Goal: Task Accomplishment & Management: Complete application form

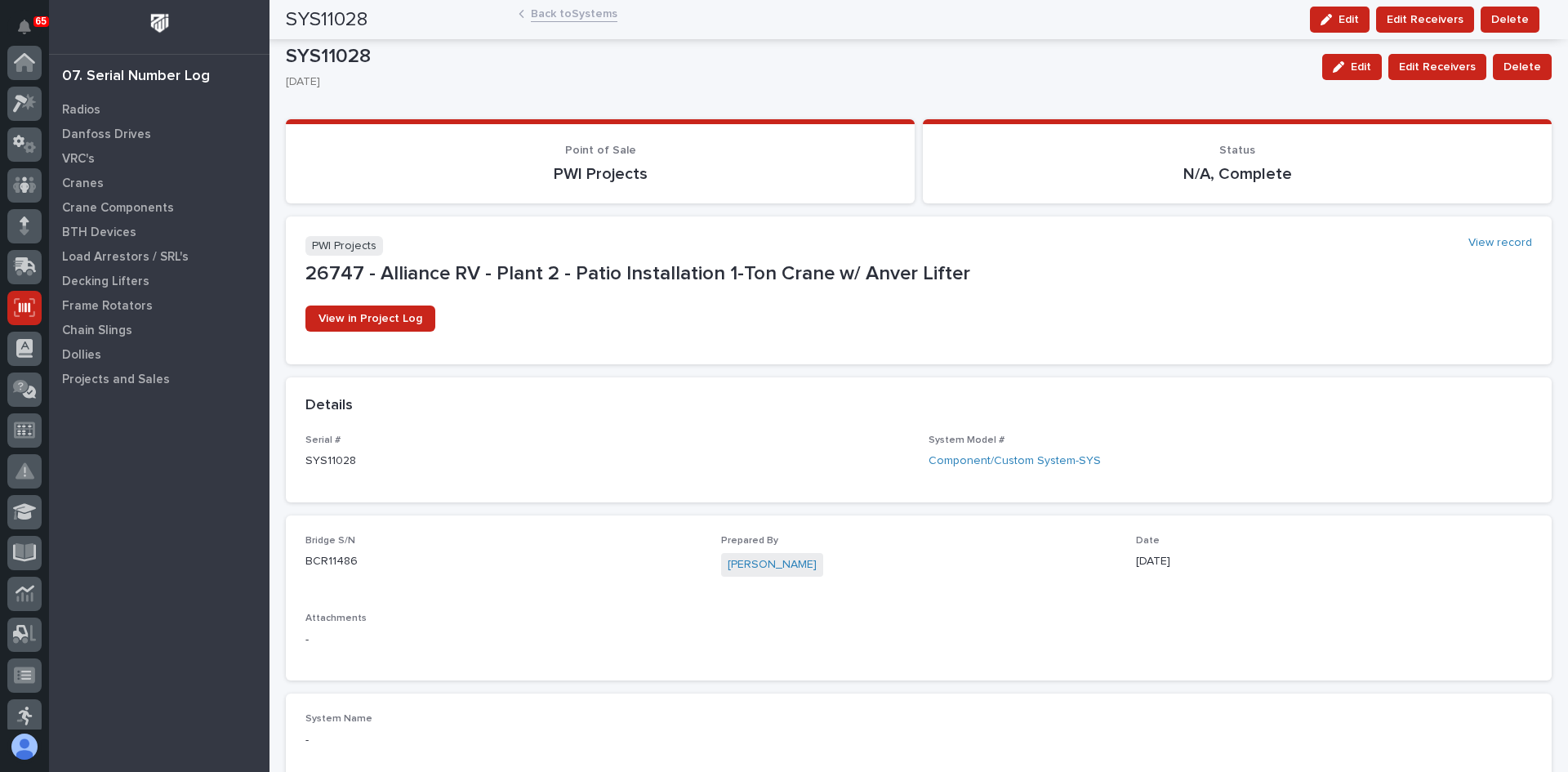
scroll to position [245, 0]
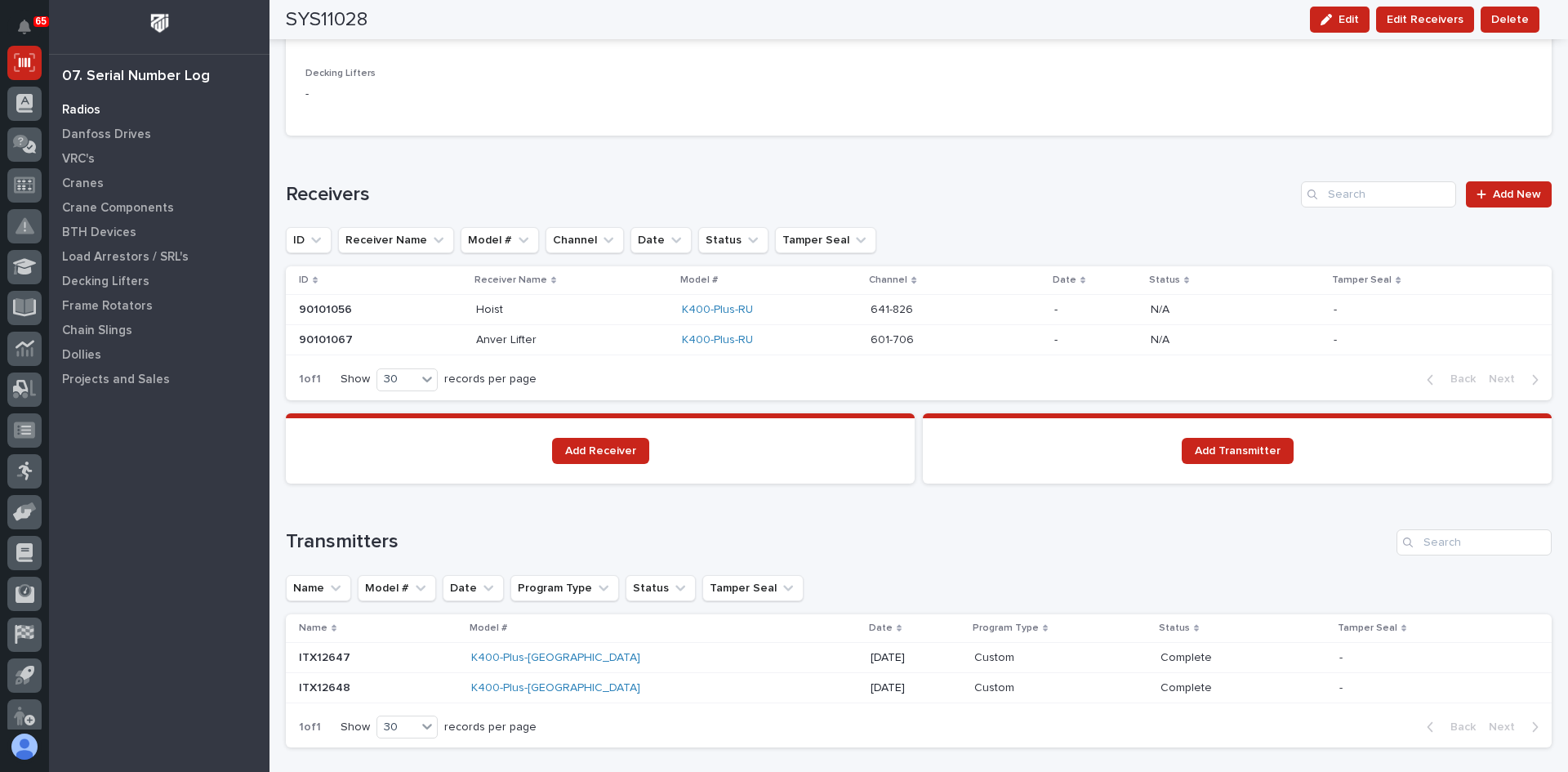
click at [84, 111] on p "Radios" at bounding box center [81, 110] width 38 height 15
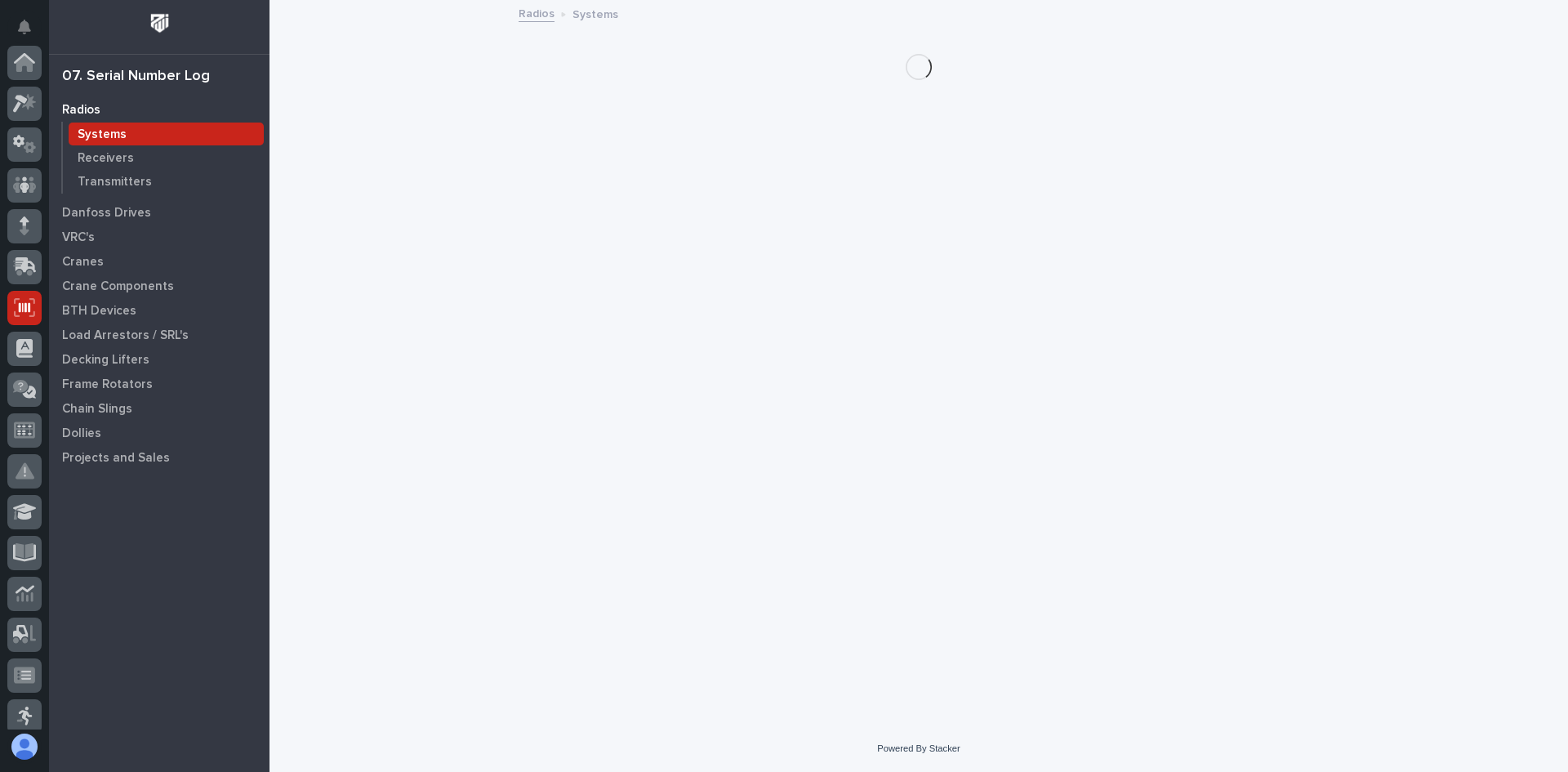
scroll to position [245, 0]
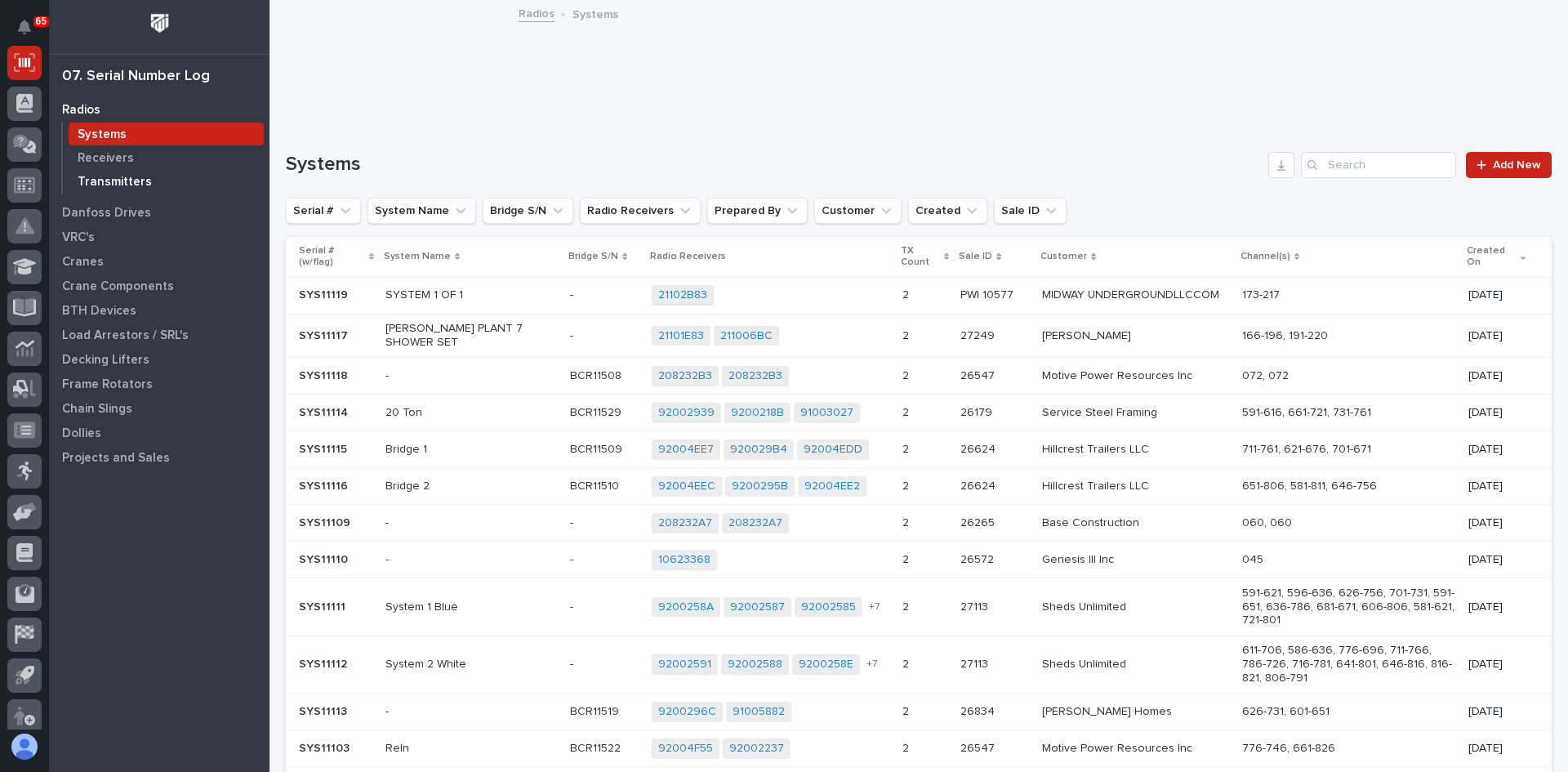
click at [125, 175] on p "Transmitters" at bounding box center [114, 182] width 74 height 15
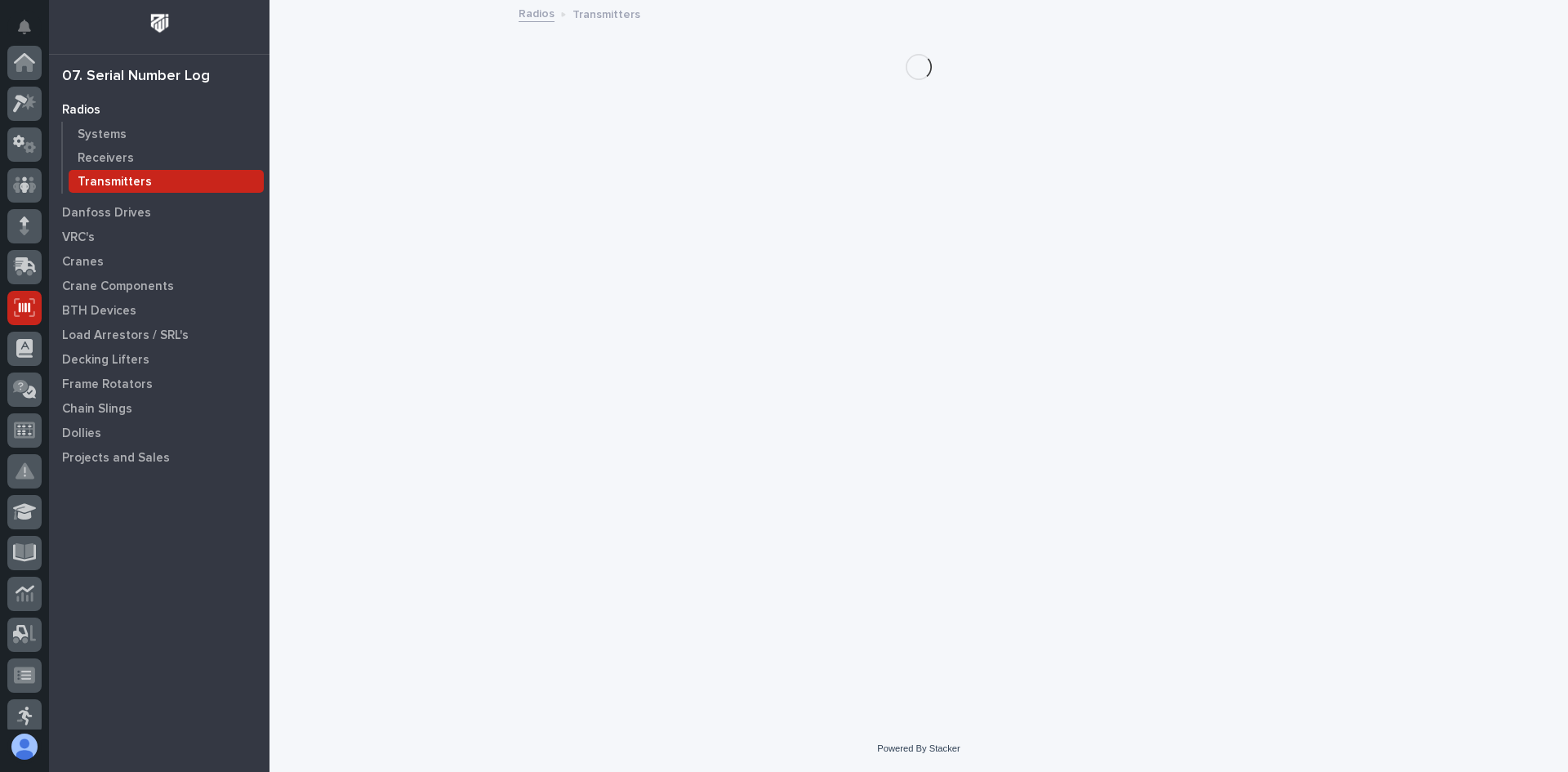
scroll to position [245, 0]
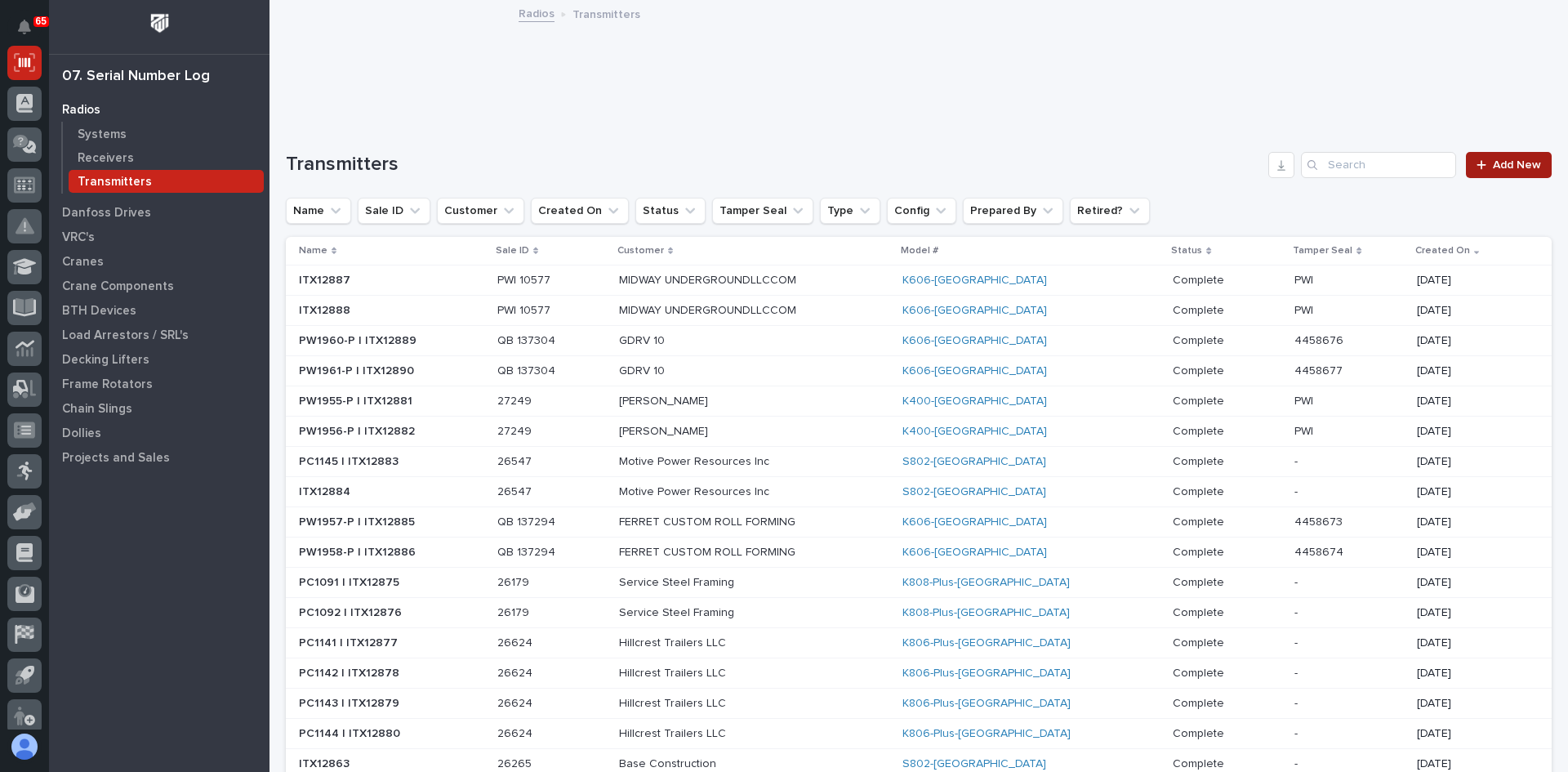
click at [1493, 164] on span "Add New" at bounding box center [1517, 165] width 48 height 12
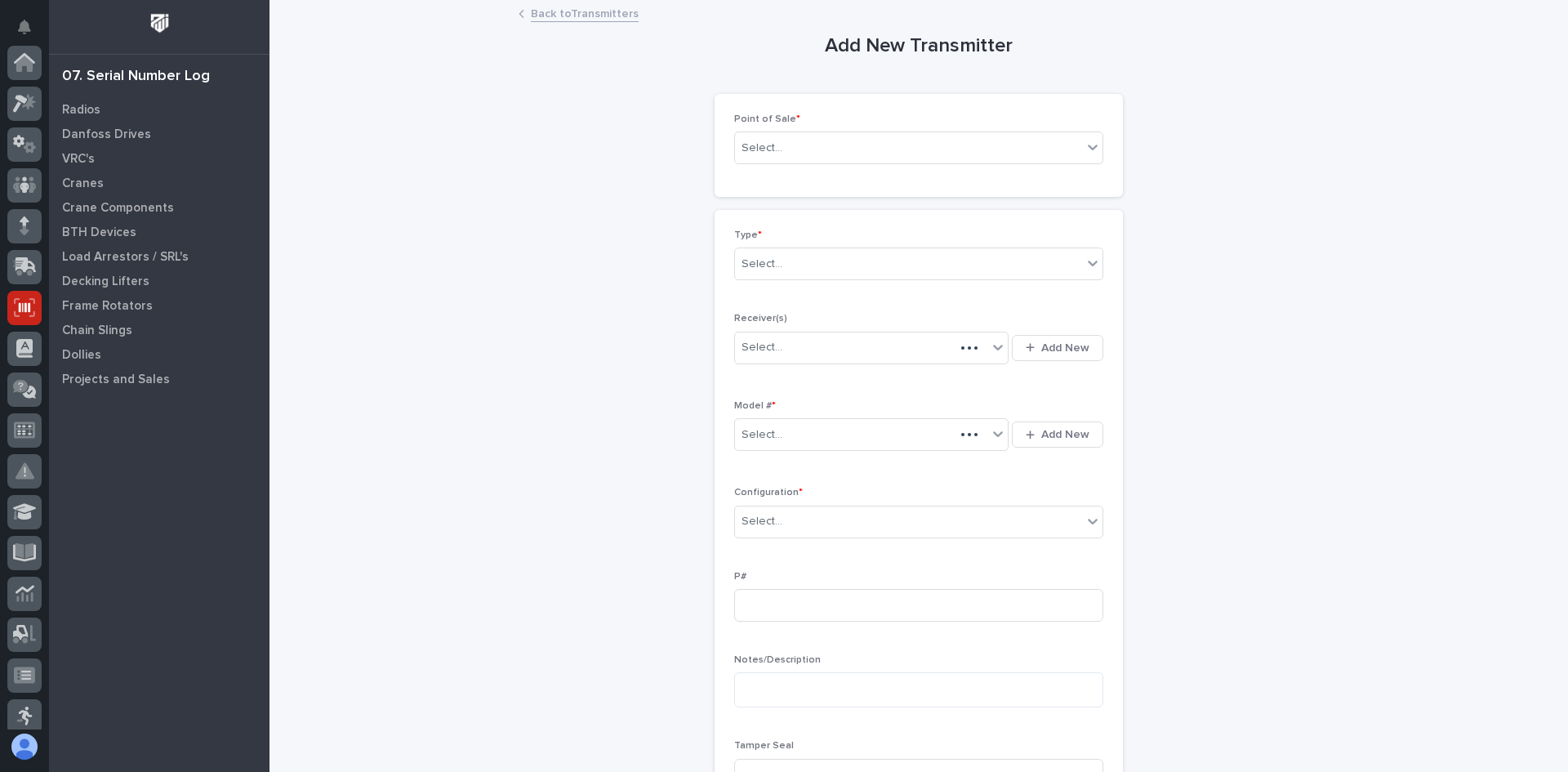
scroll to position [245, 0]
click at [806, 144] on div "Select..." at bounding box center [909, 148] width 348 height 27
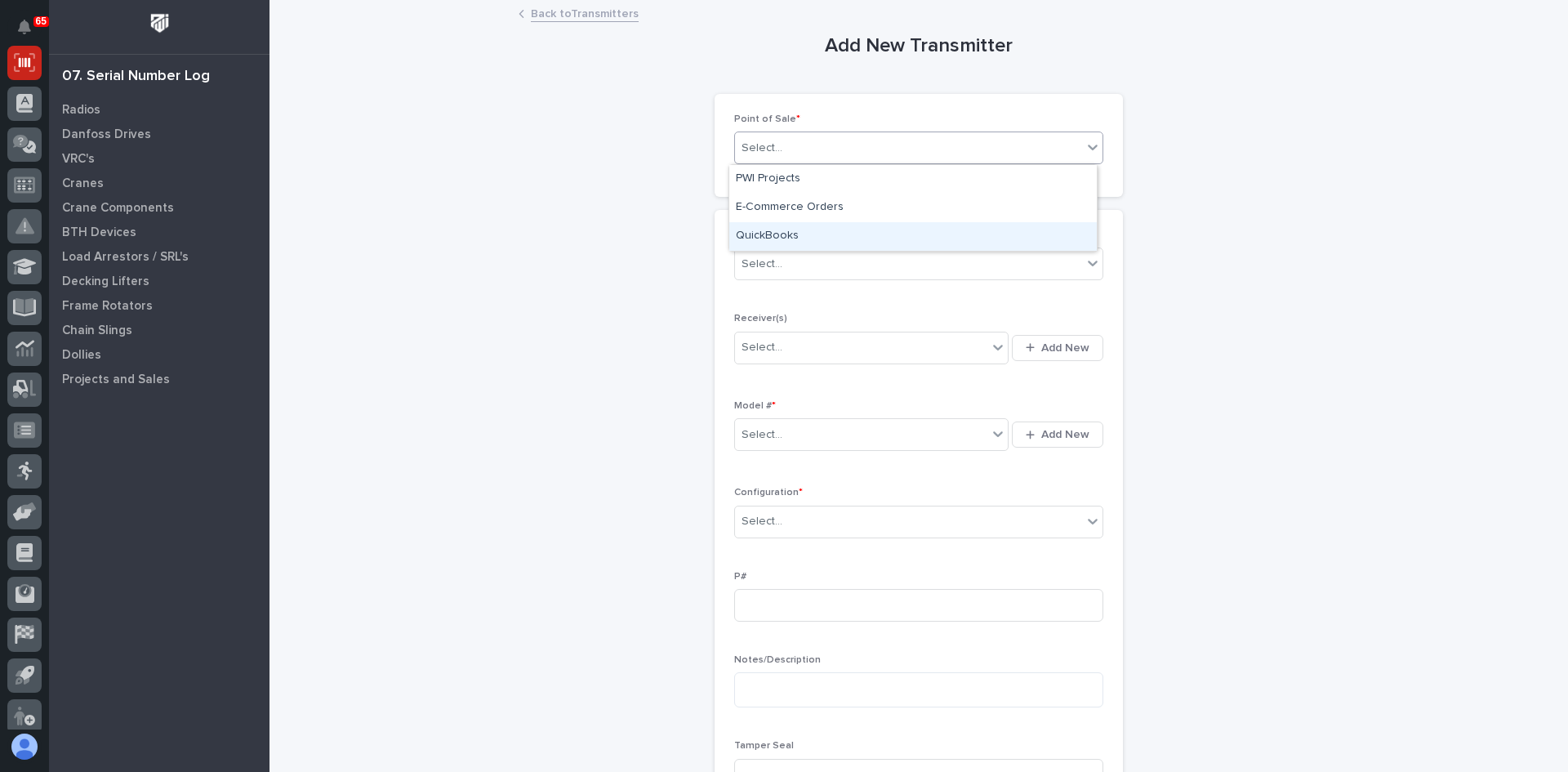
click at [786, 232] on div "QuickBooks" at bounding box center [913, 236] width 368 height 28
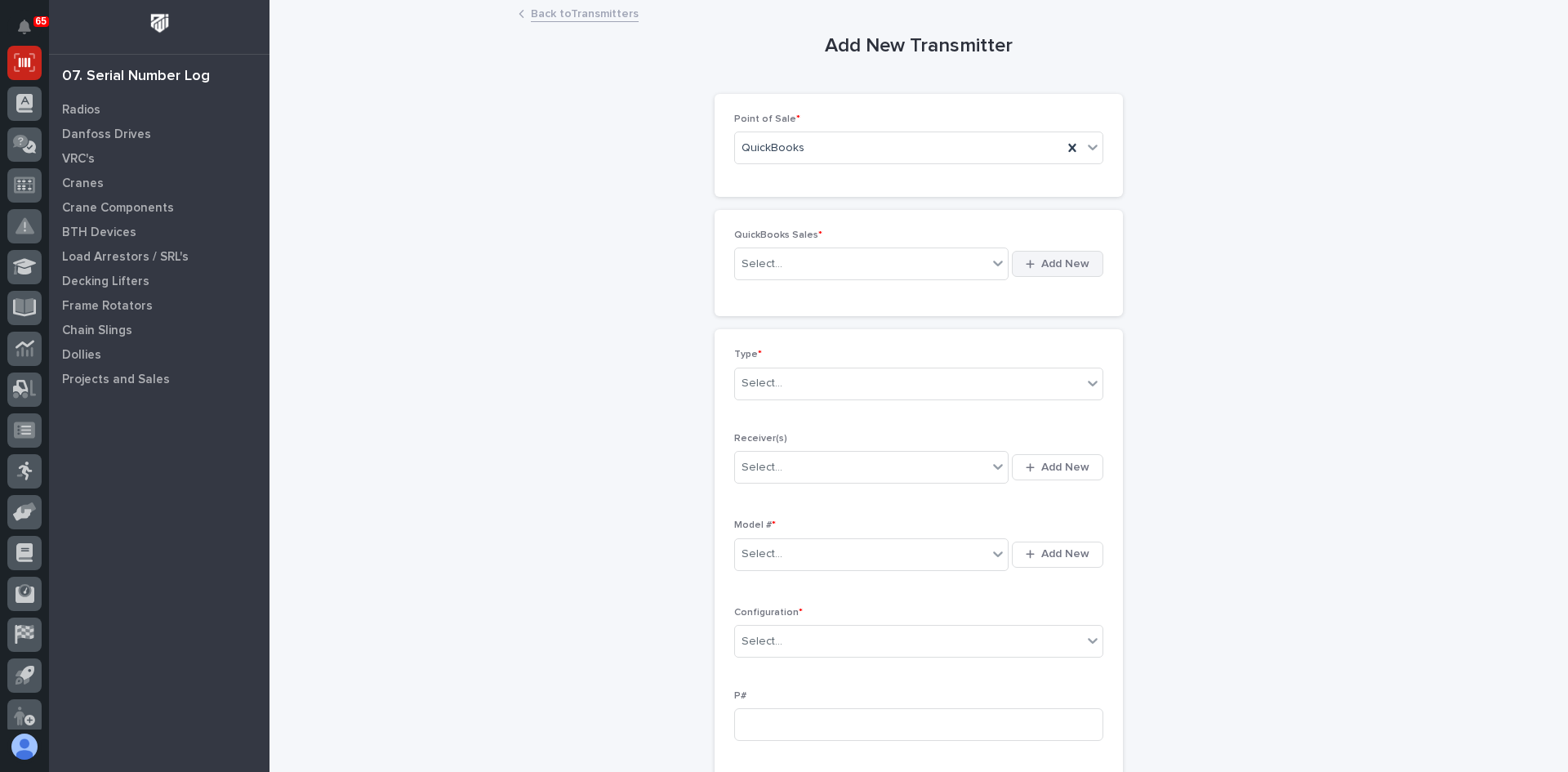
click at [1048, 268] on span "Add New" at bounding box center [1066, 264] width 48 height 15
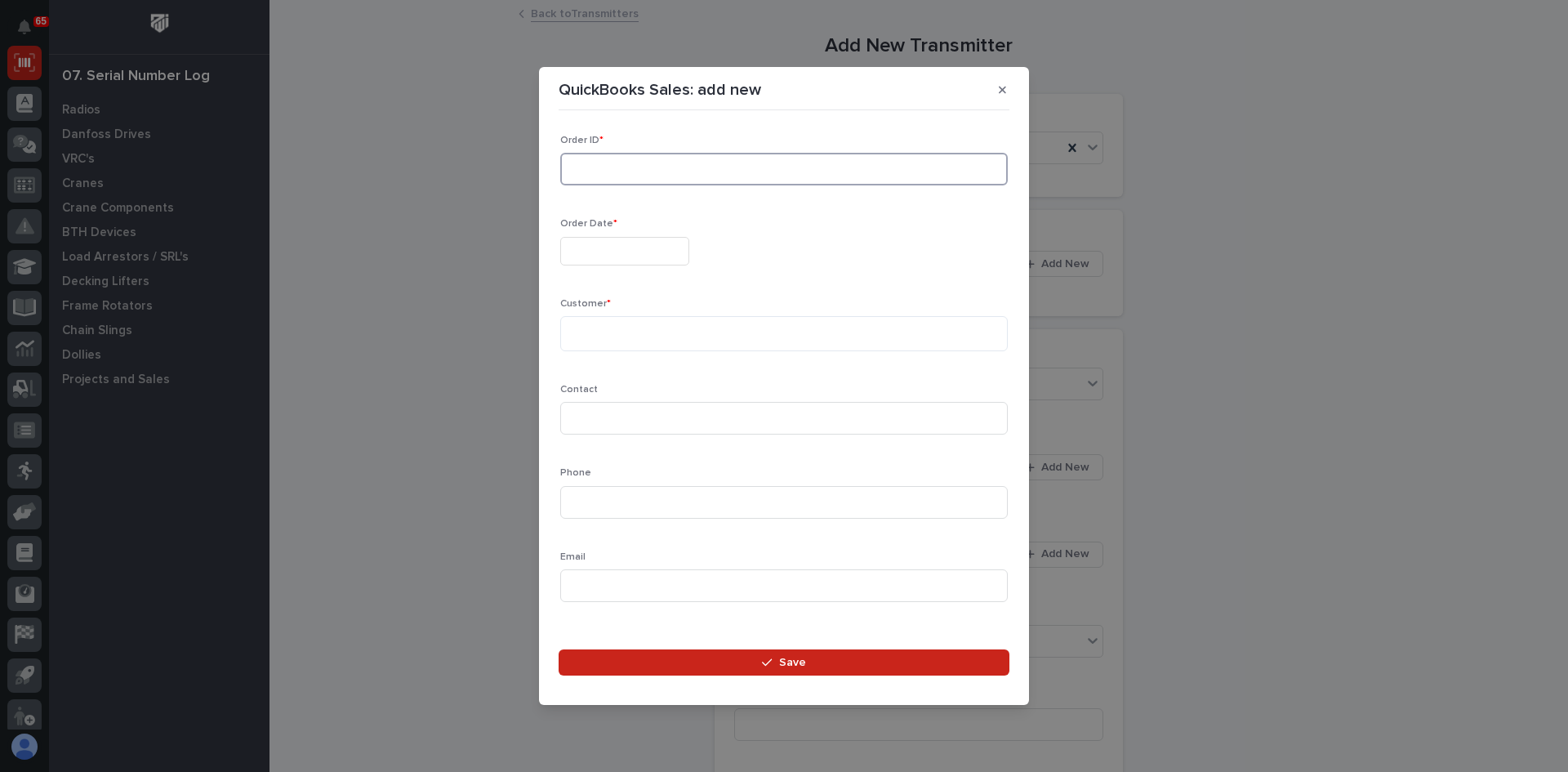
click at [599, 162] on input at bounding box center [784, 169] width 448 height 33
type input "137308"
click at [617, 252] on input "text" at bounding box center [625, 251] width 129 height 28
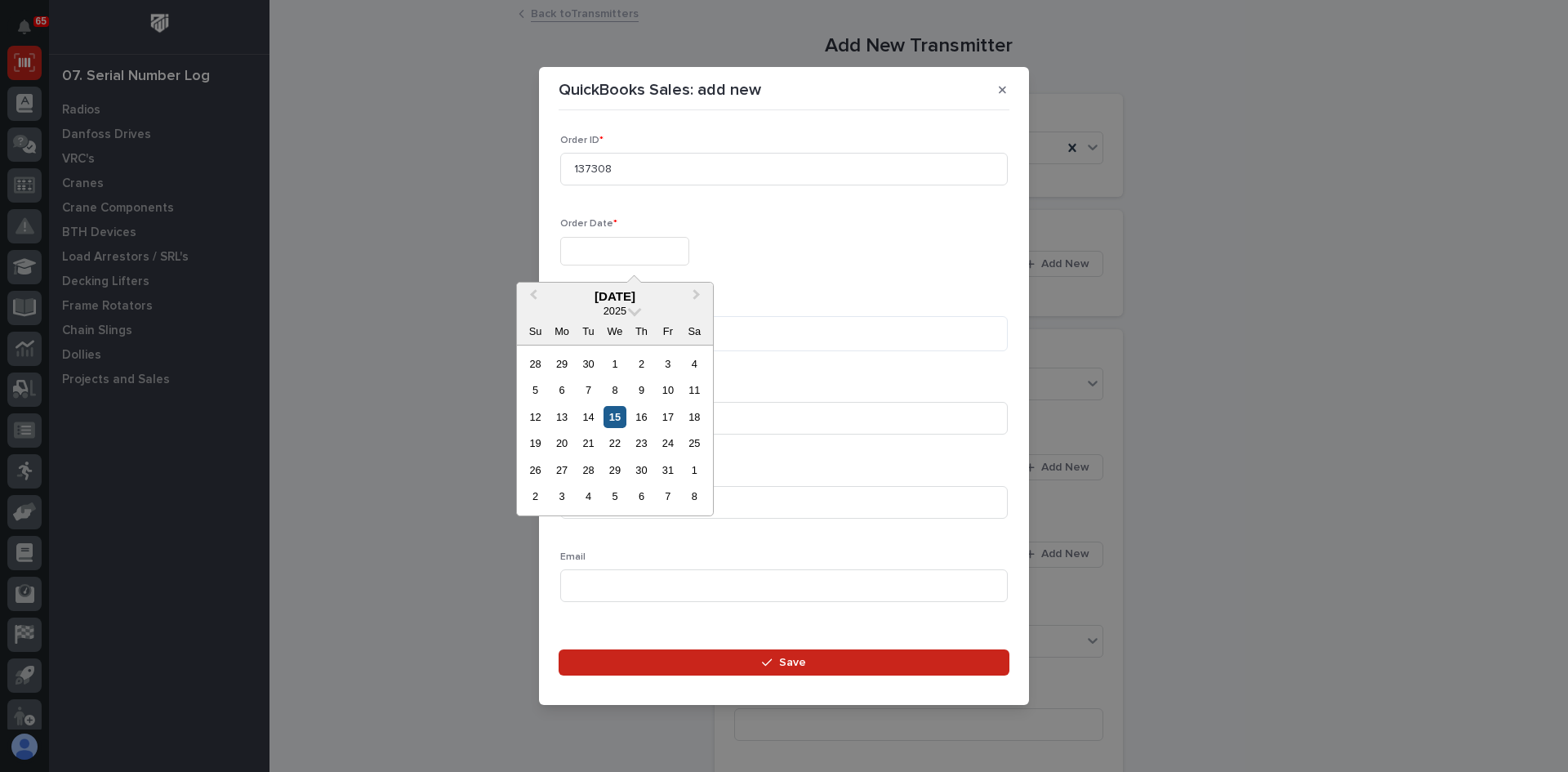
click at [611, 419] on div "15" at bounding box center [615, 417] width 22 height 22
type input "**********"
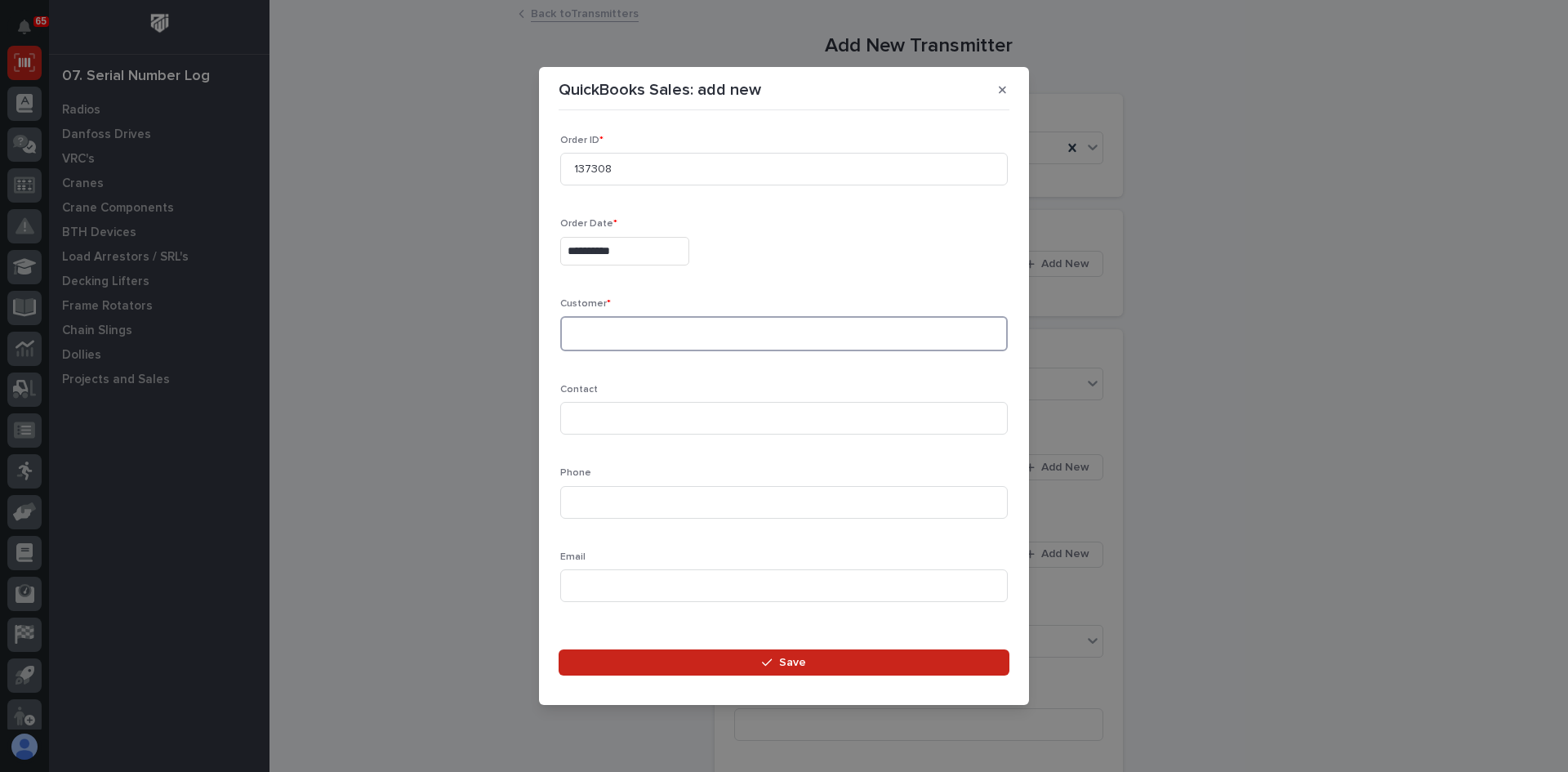
click at [595, 336] on textarea at bounding box center [784, 333] width 448 height 35
type textarea "**********"
click at [589, 415] on input at bounding box center [784, 418] width 448 height 33
type input "A"
type input "[PERSON_NAME]"
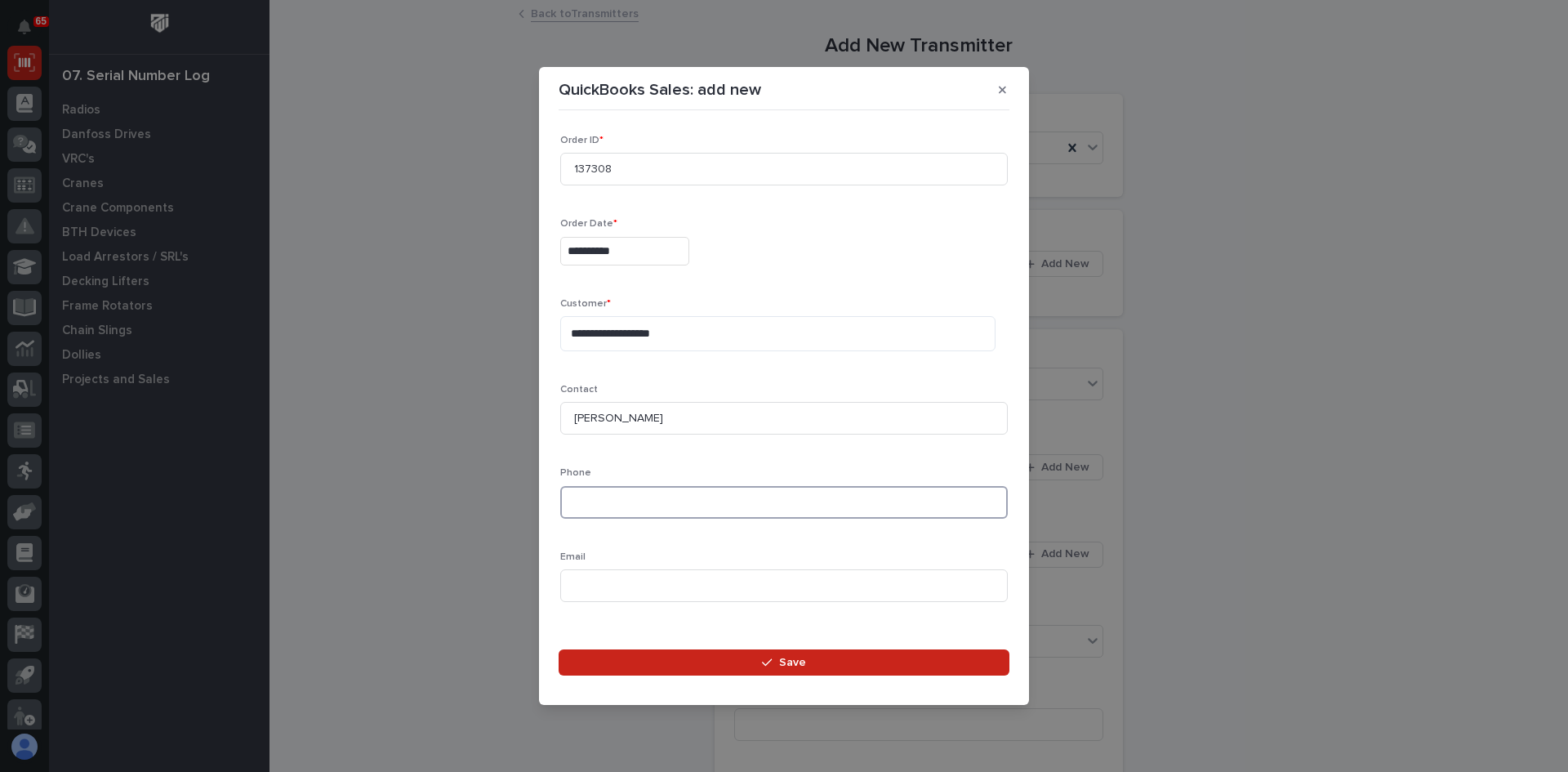
click at [578, 497] on input at bounding box center [784, 502] width 448 height 33
type input "[PHONE_NUMBER]"
click at [591, 584] on input at bounding box center [784, 586] width 448 height 33
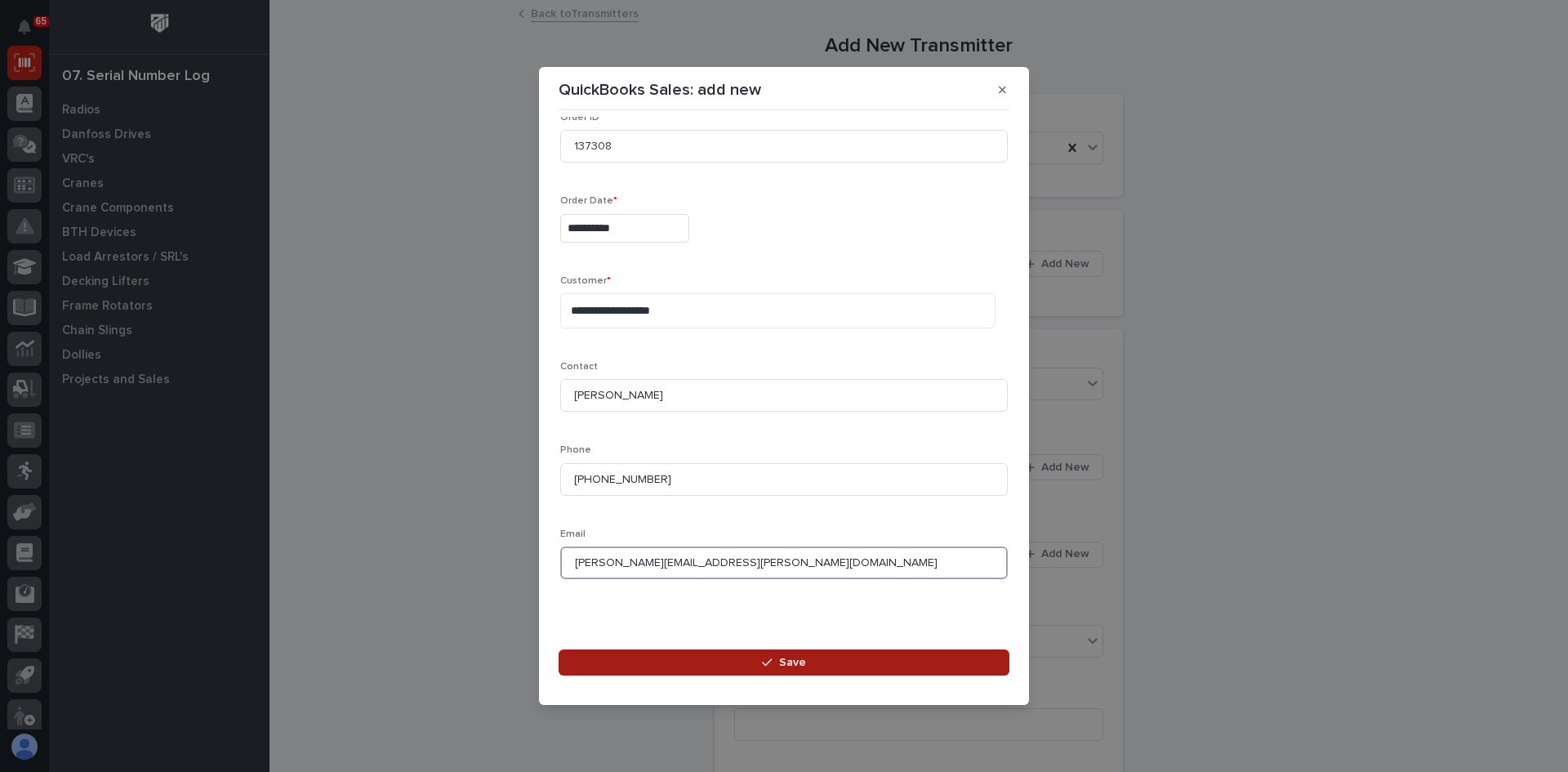
type input "[PERSON_NAME][EMAIL_ADDRESS][PERSON_NAME][DOMAIN_NAME]"
click at [796, 666] on span "Save" at bounding box center [793, 663] width 27 height 15
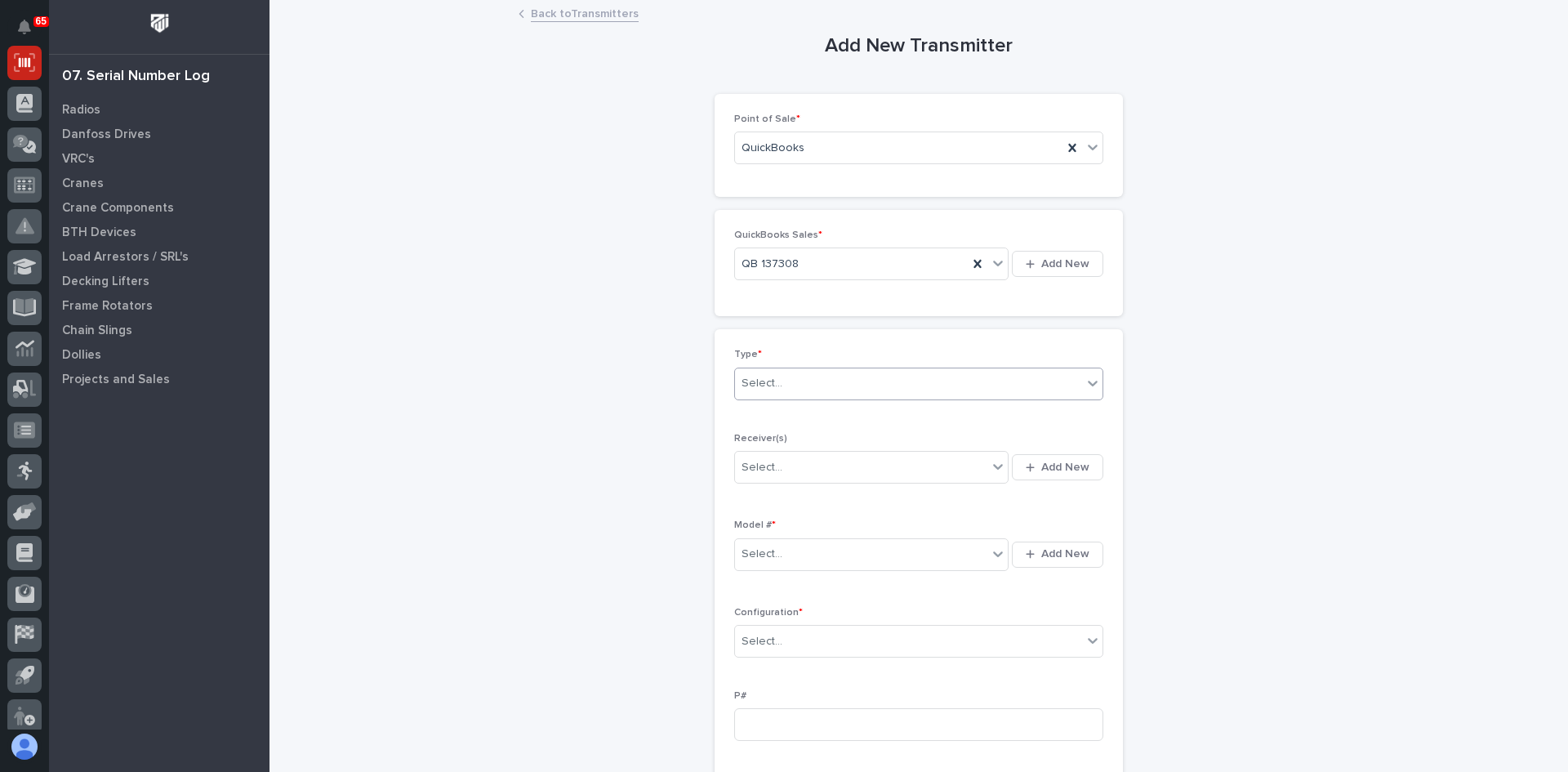
click at [790, 385] on div "Select..." at bounding box center [909, 383] width 348 height 27
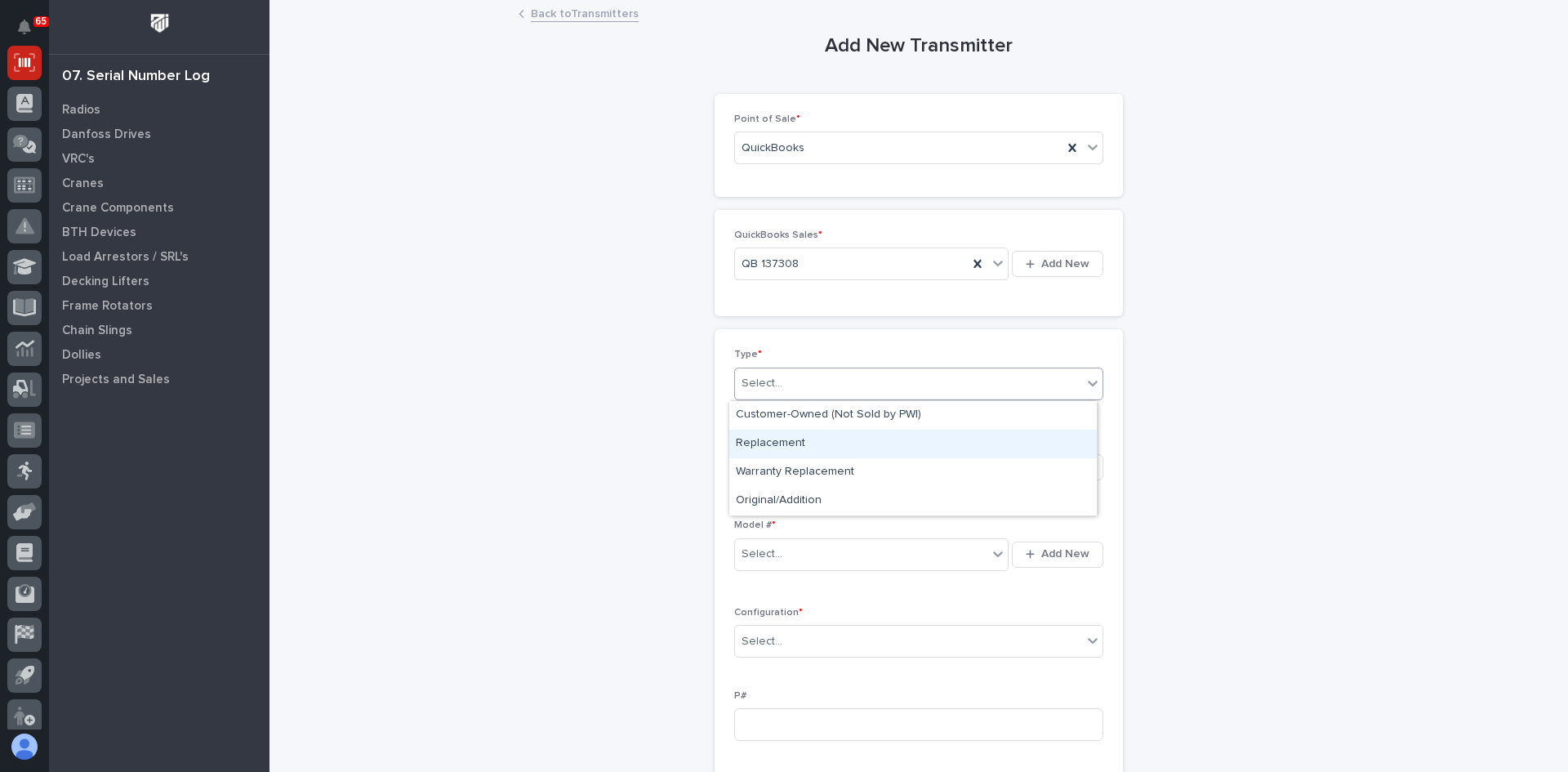
click at [787, 441] on div "Replacement" at bounding box center [913, 444] width 368 height 28
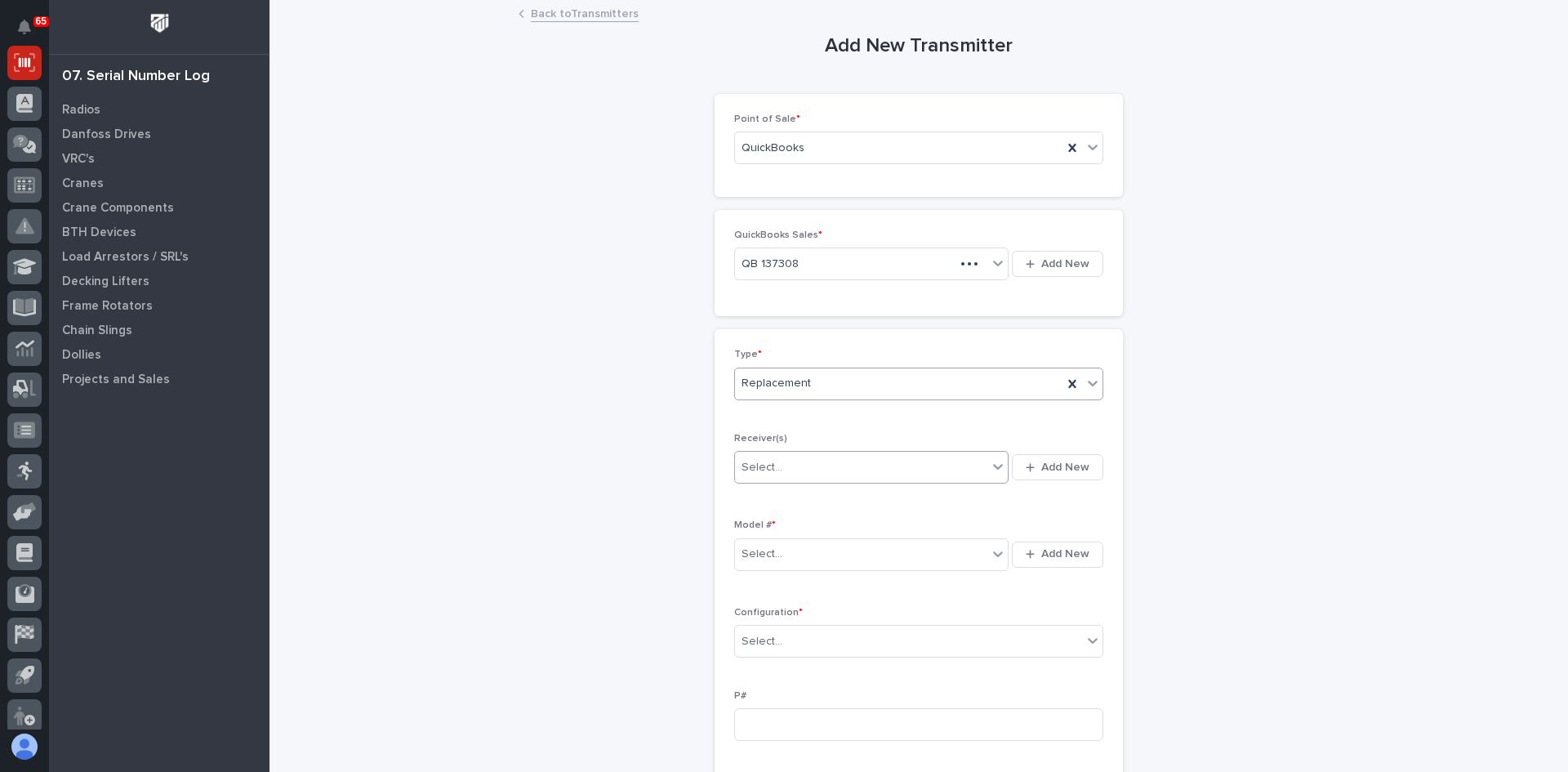
click at [787, 466] on div "Select..." at bounding box center [861, 468] width 252 height 27
type input "********"
click at [1069, 461] on span "Add New" at bounding box center [1066, 467] width 48 height 15
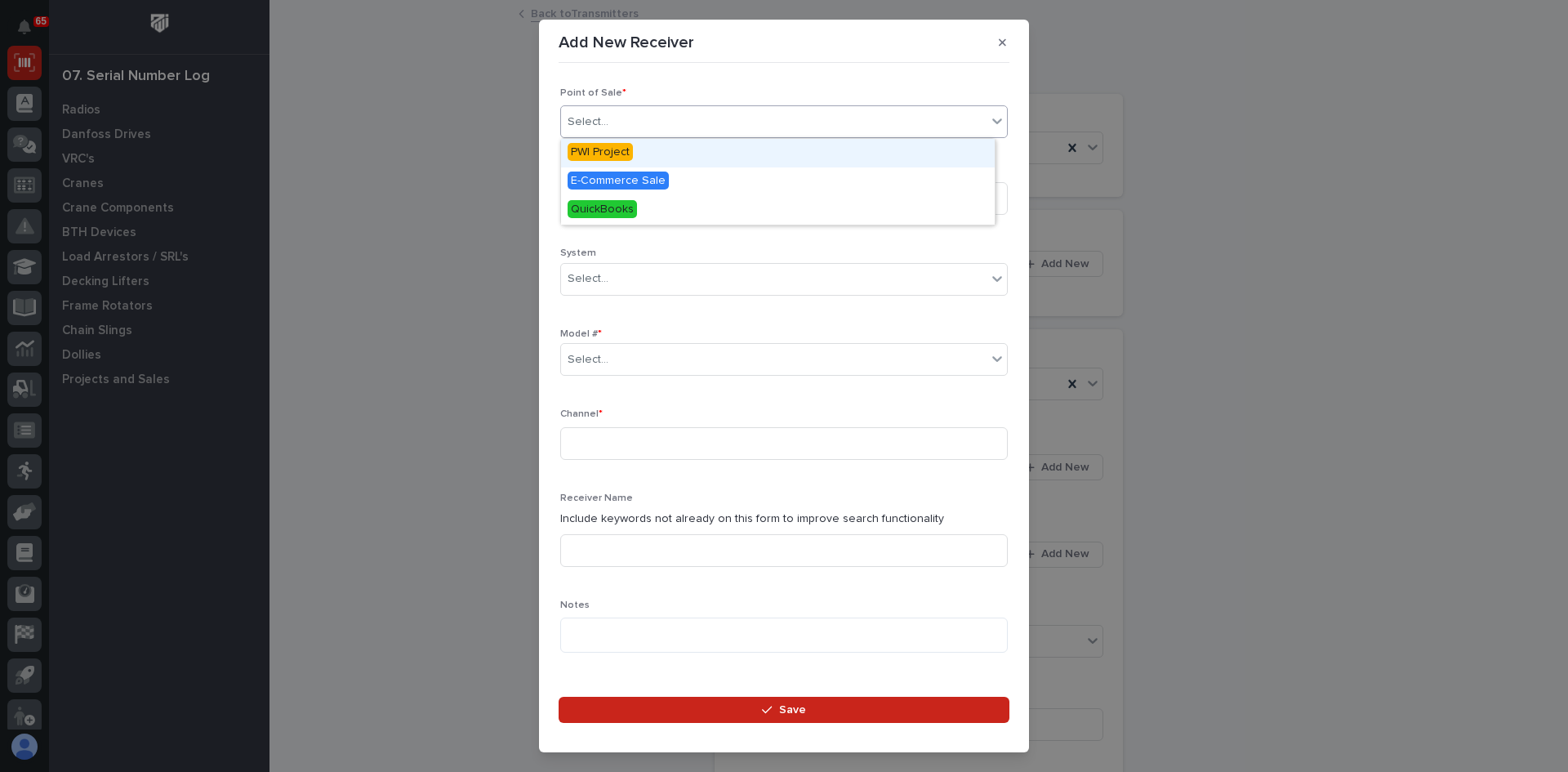
click at [640, 119] on div "Select..." at bounding box center [774, 122] width 425 height 27
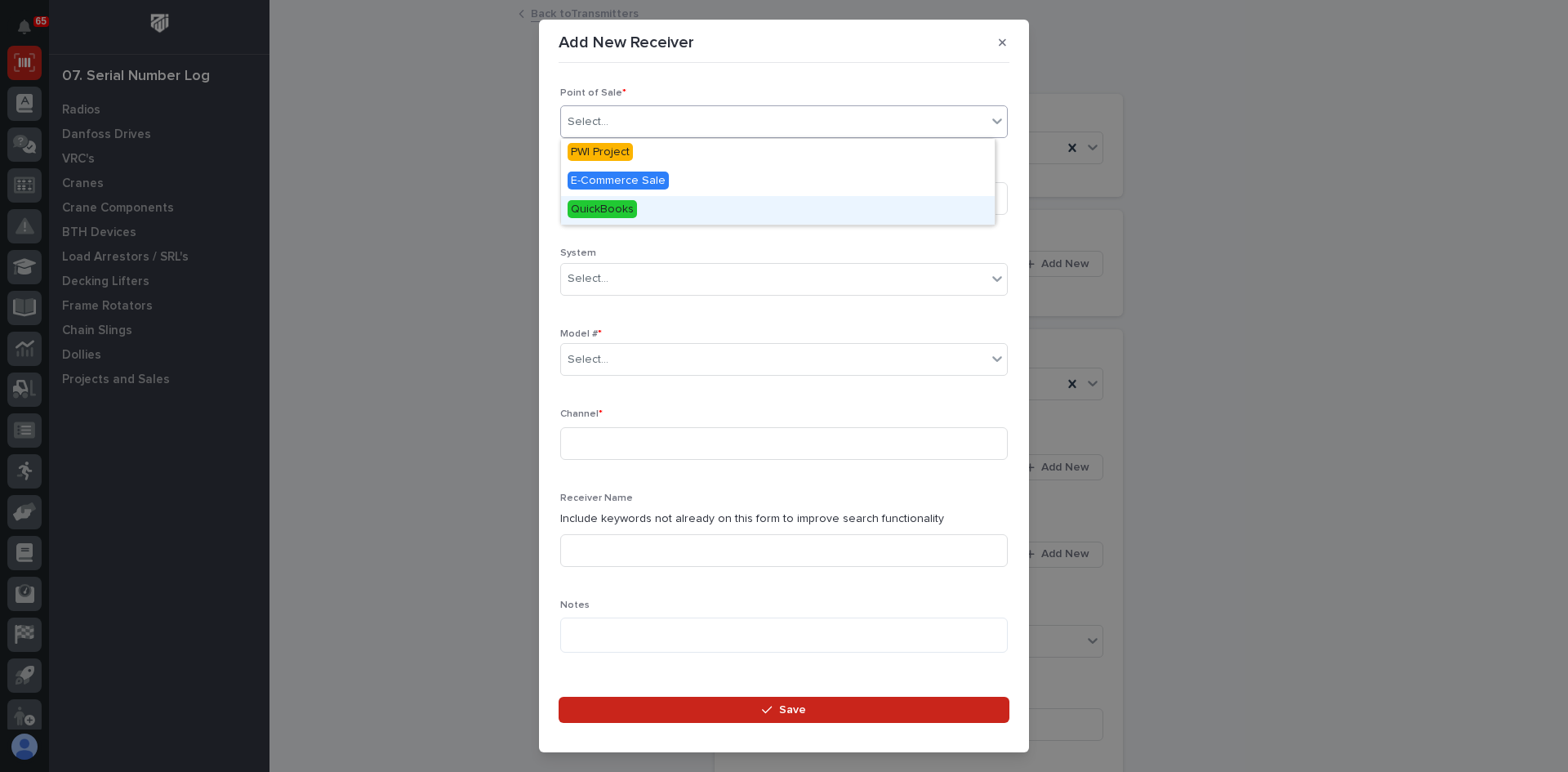
click at [612, 207] on span "QuickBooks" at bounding box center [602, 210] width 69 height 18
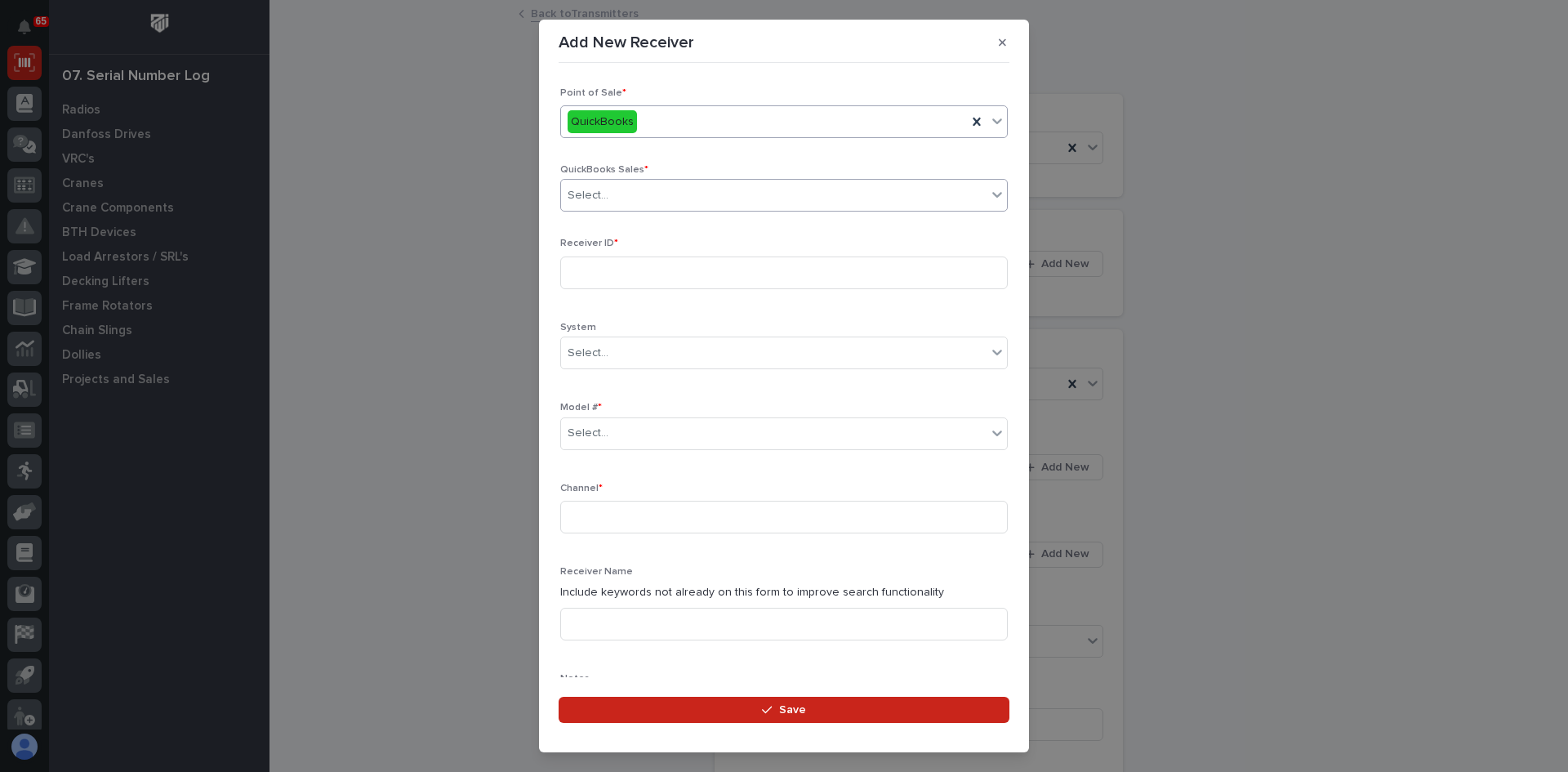
click at [630, 199] on div "Select..." at bounding box center [774, 196] width 425 height 27
type input "******"
click at [621, 218] on div "QB 137308" at bounding box center [778, 226] width 434 height 28
click at [601, 269] on input at bounding box center [784, 272] width 448 height 33
type input "90101002"
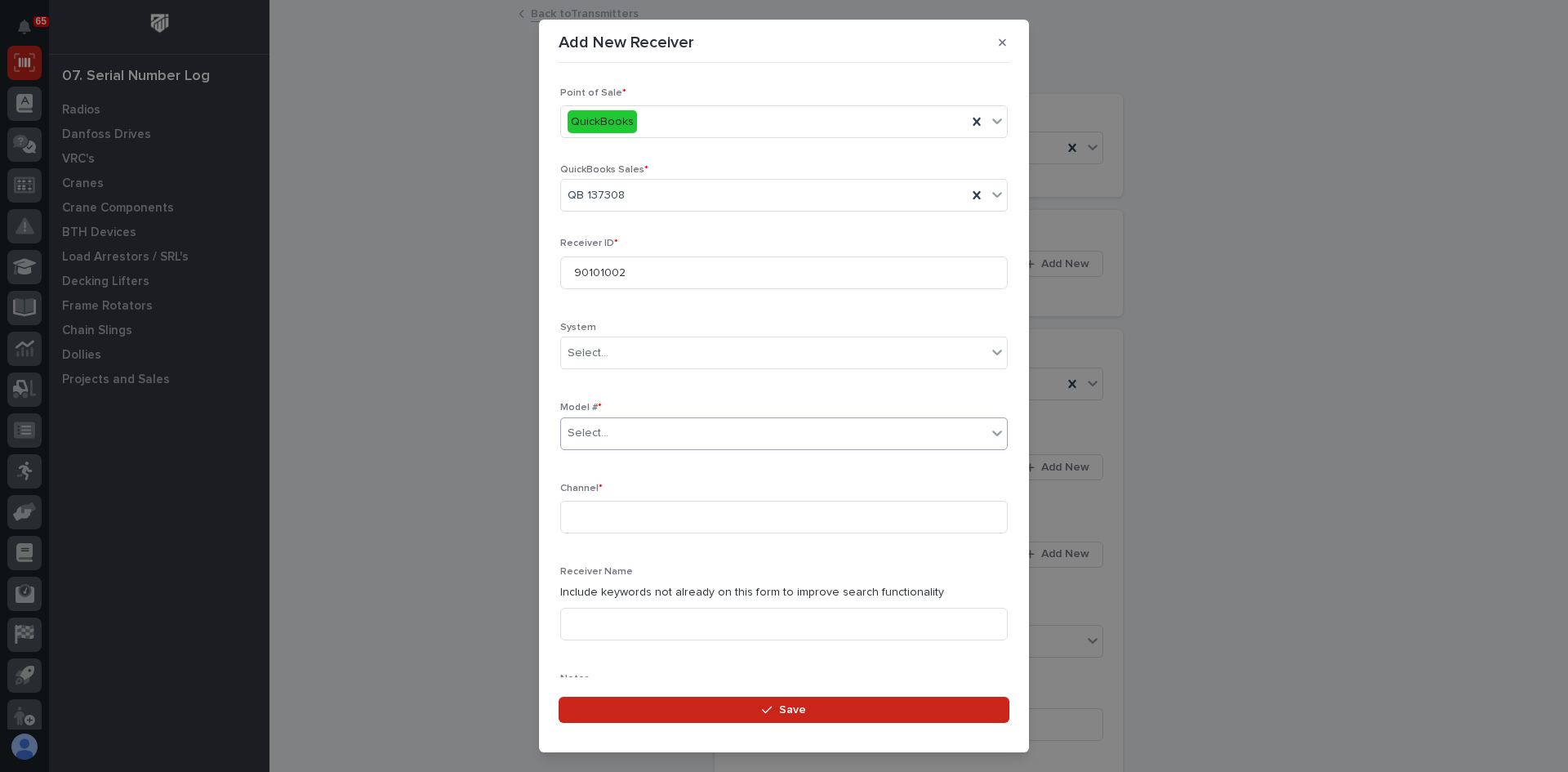
click at [620, 429] on div "Select..." at bounding box center [774, 434] width 425 height 27
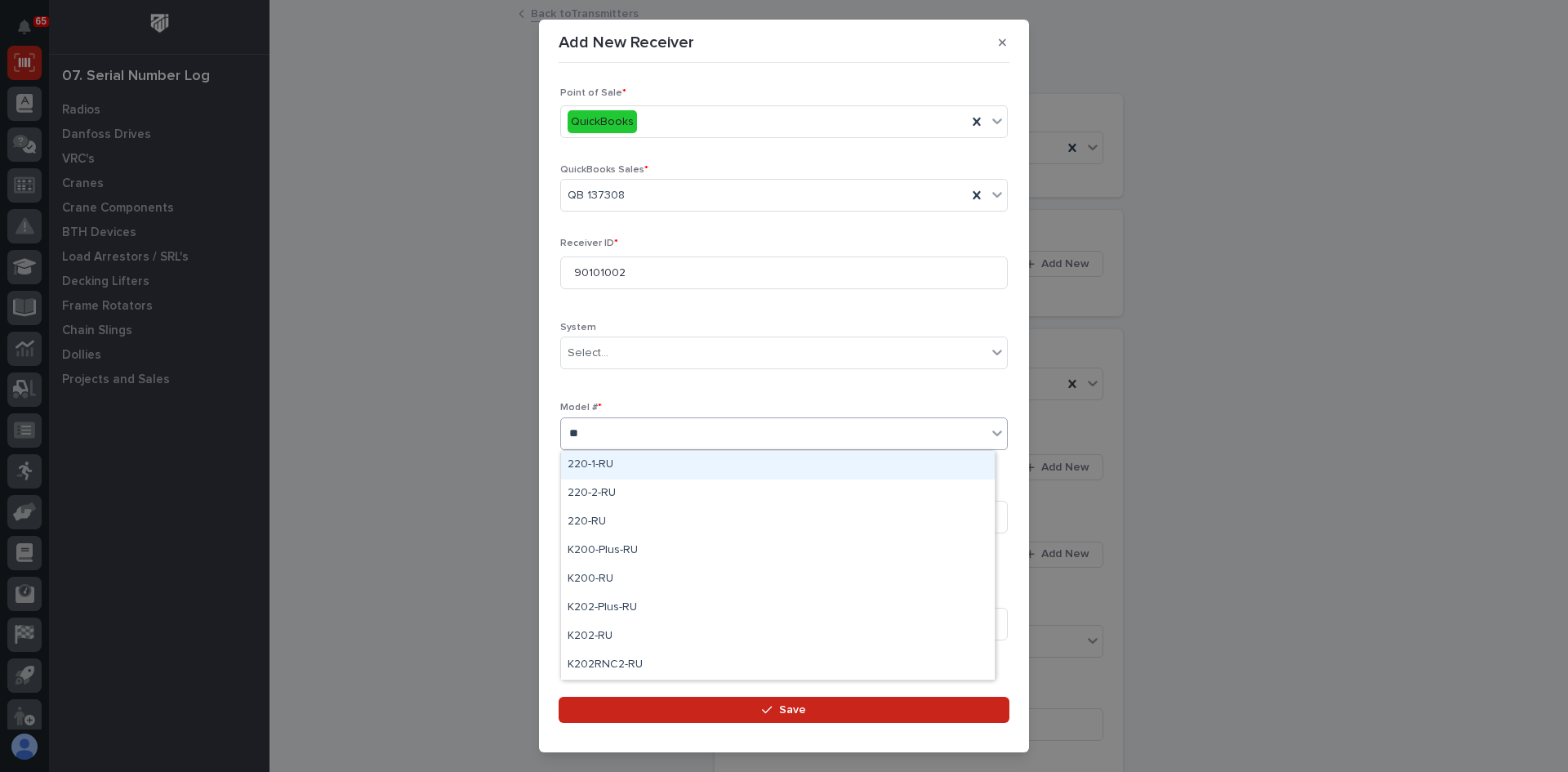
type input "***"
click at [622, 460] on div "K200-Plus-RU" at bounding box center [778, 465] width 434 height 28
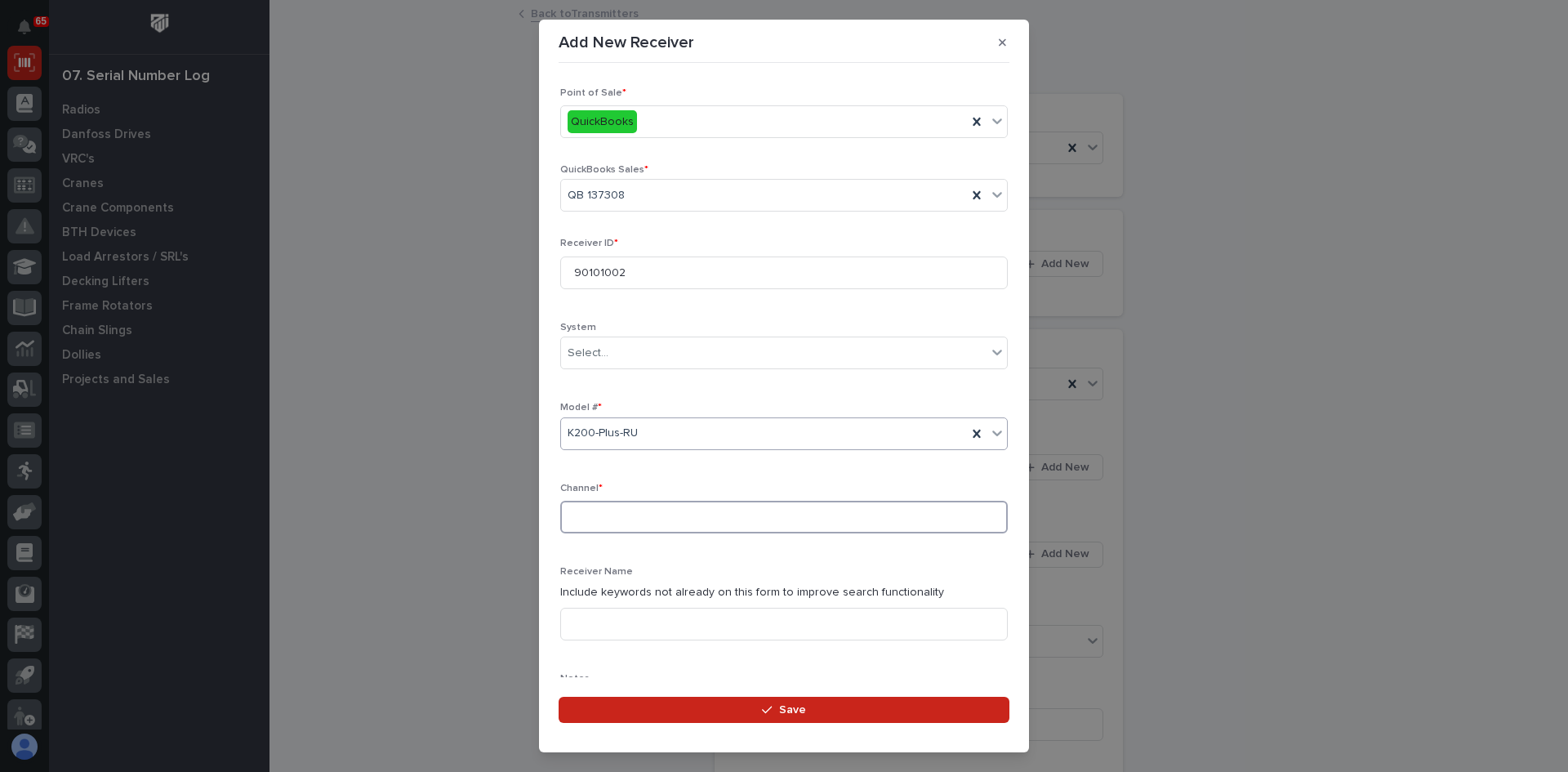
click at [585, 515] on input at bounding box center [784, 516] width 448 height 33
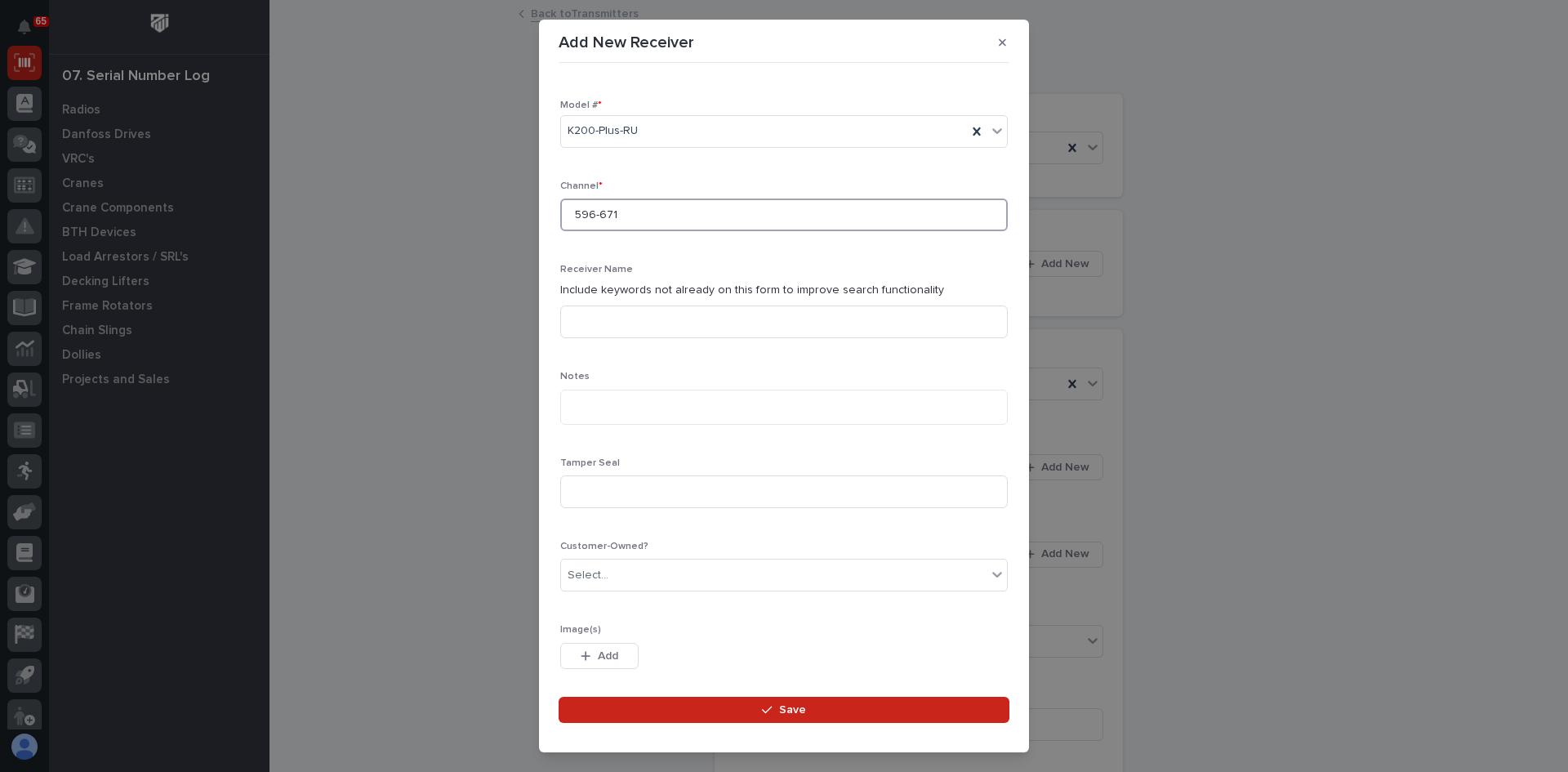
scroll to position [327, 0]
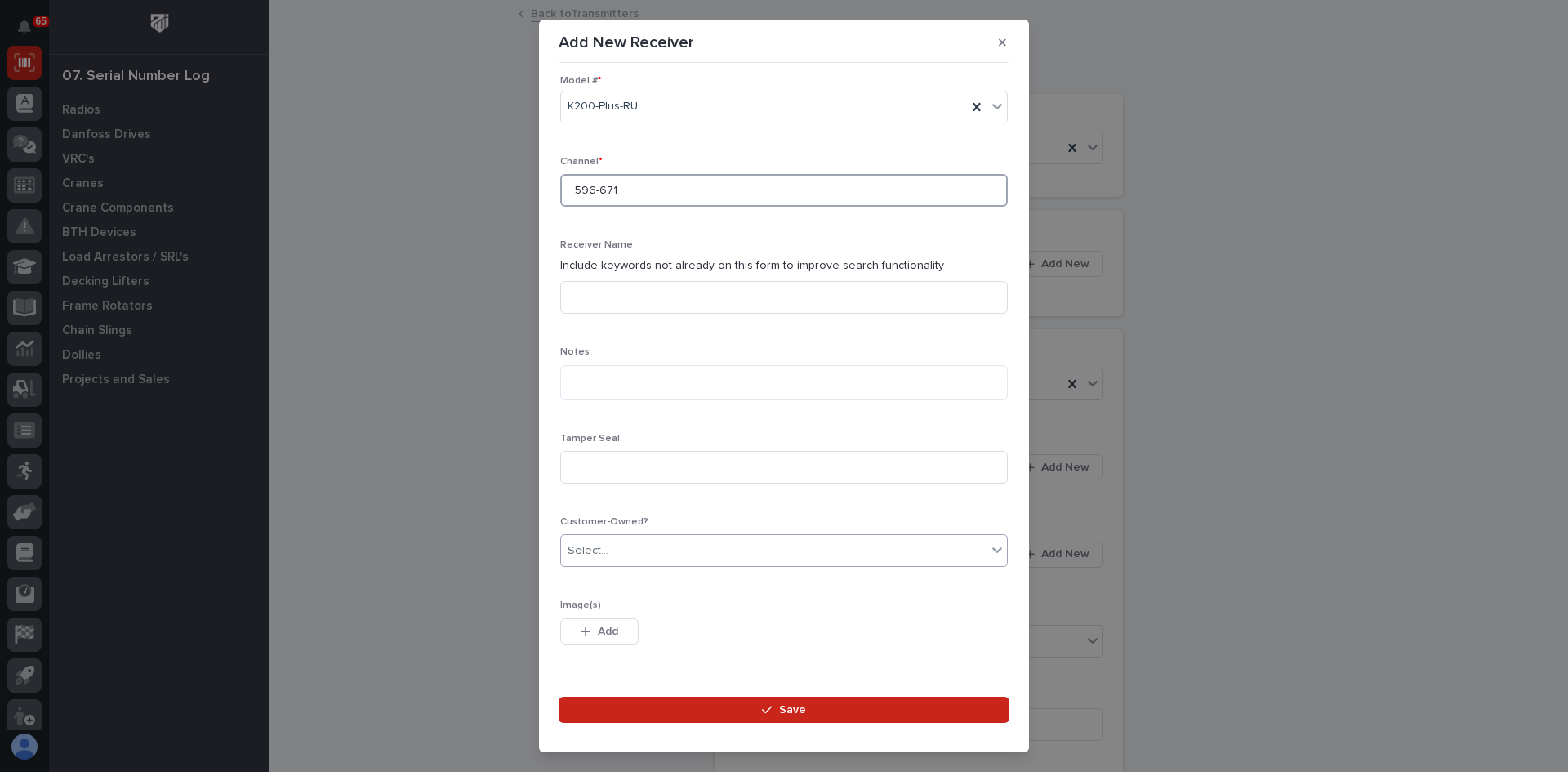
type input "596-671"
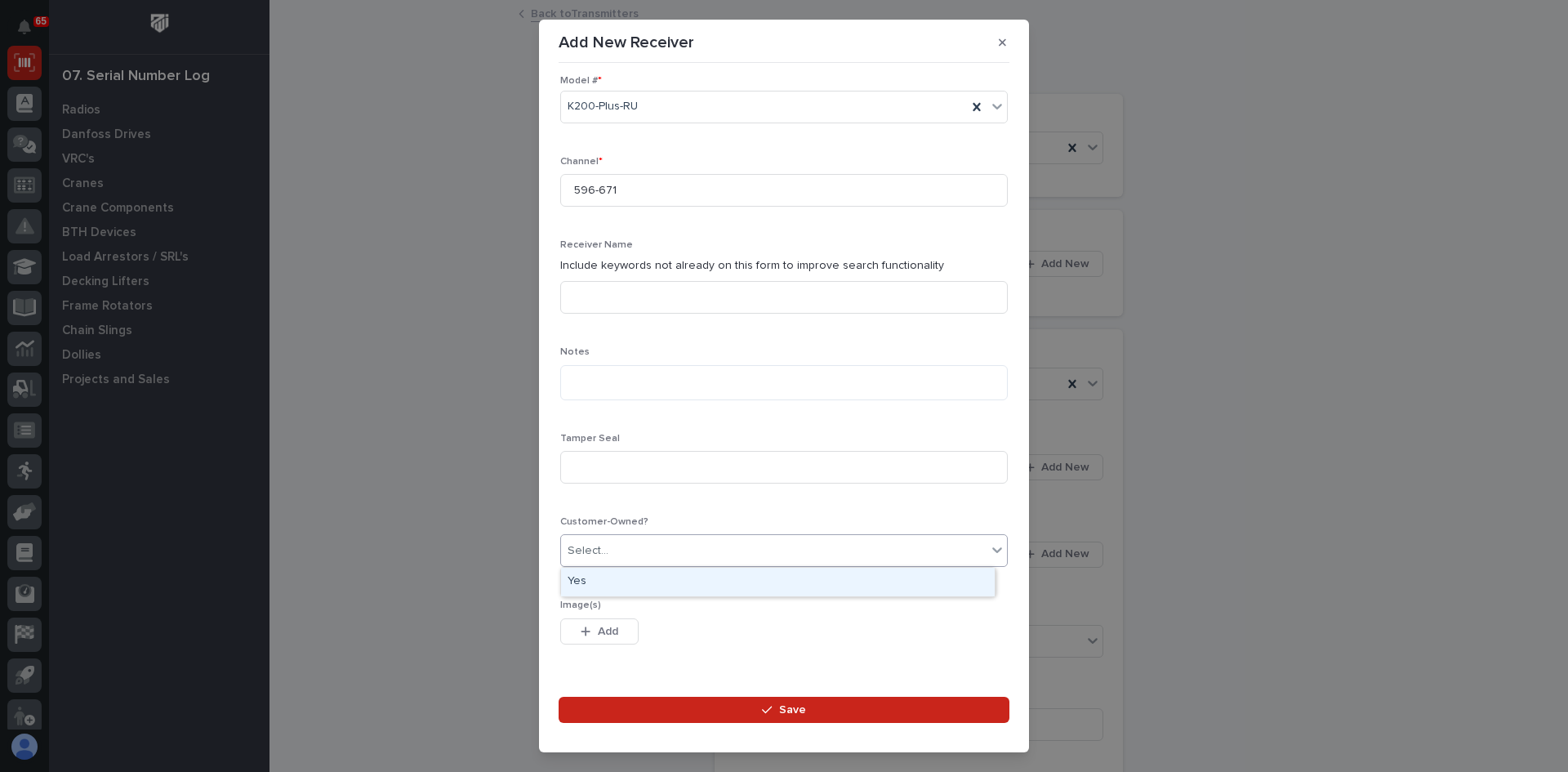
click at [615, 548] on div "Select..." at bounding box center [774, 551] width 425 height 27
click at [590, 582] on div "Yes" at bounding box center [778, 582] width 434 height 28
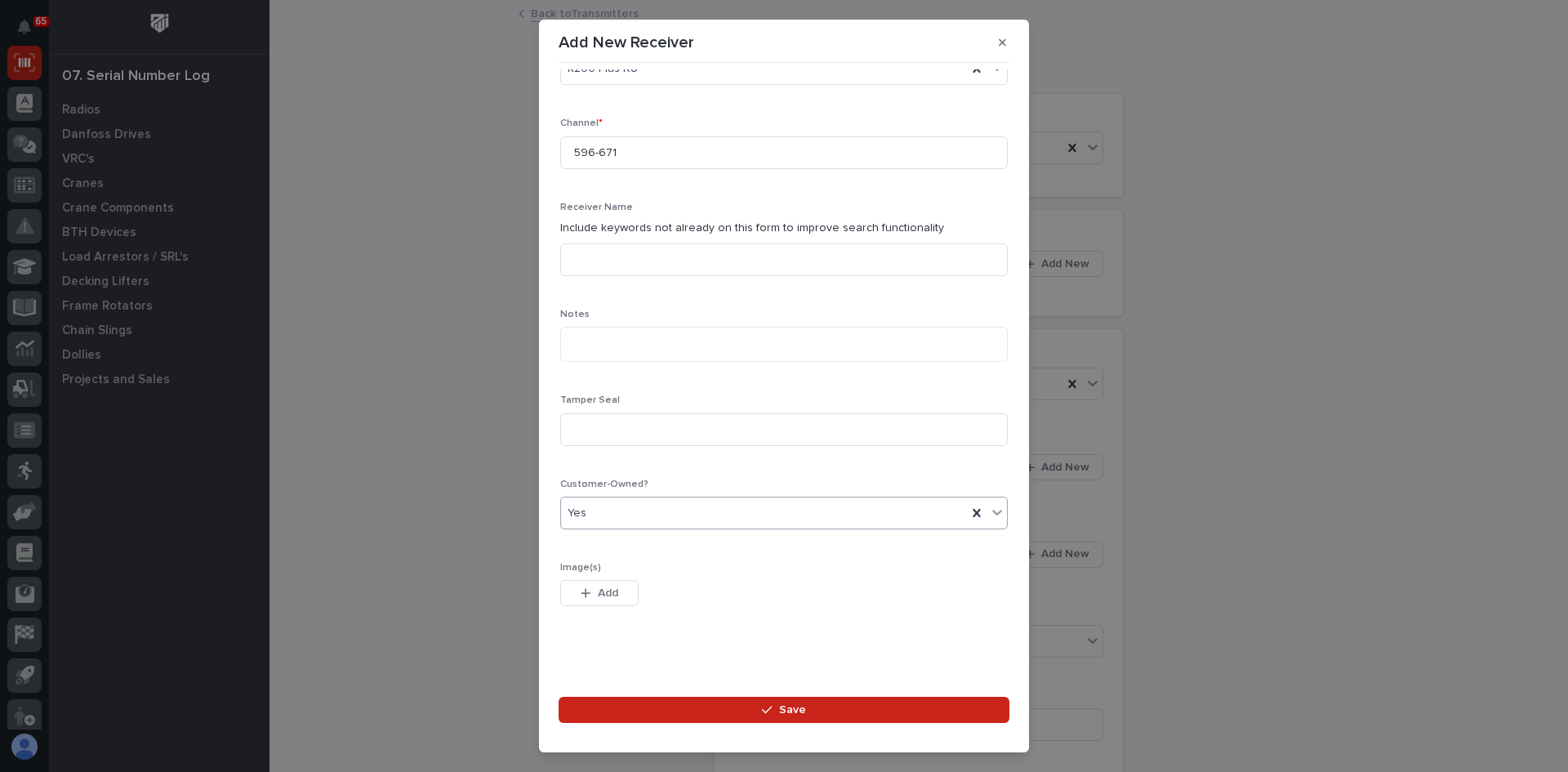
scroll to position [295, 0]
click at [788, 714] on span "Save" at bounding box center [793, 710] width 27 height 15
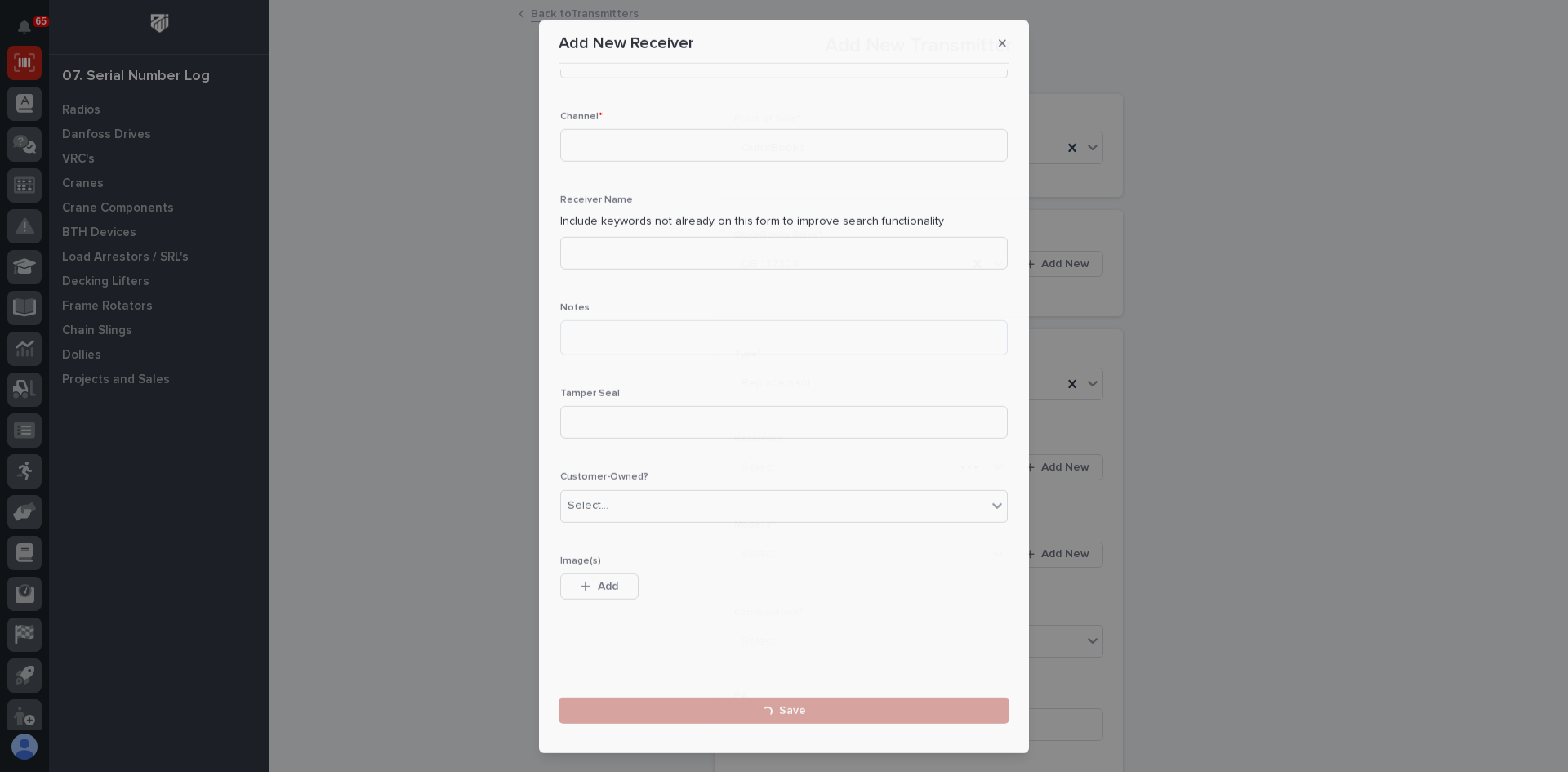
scroll to position [0, 0]
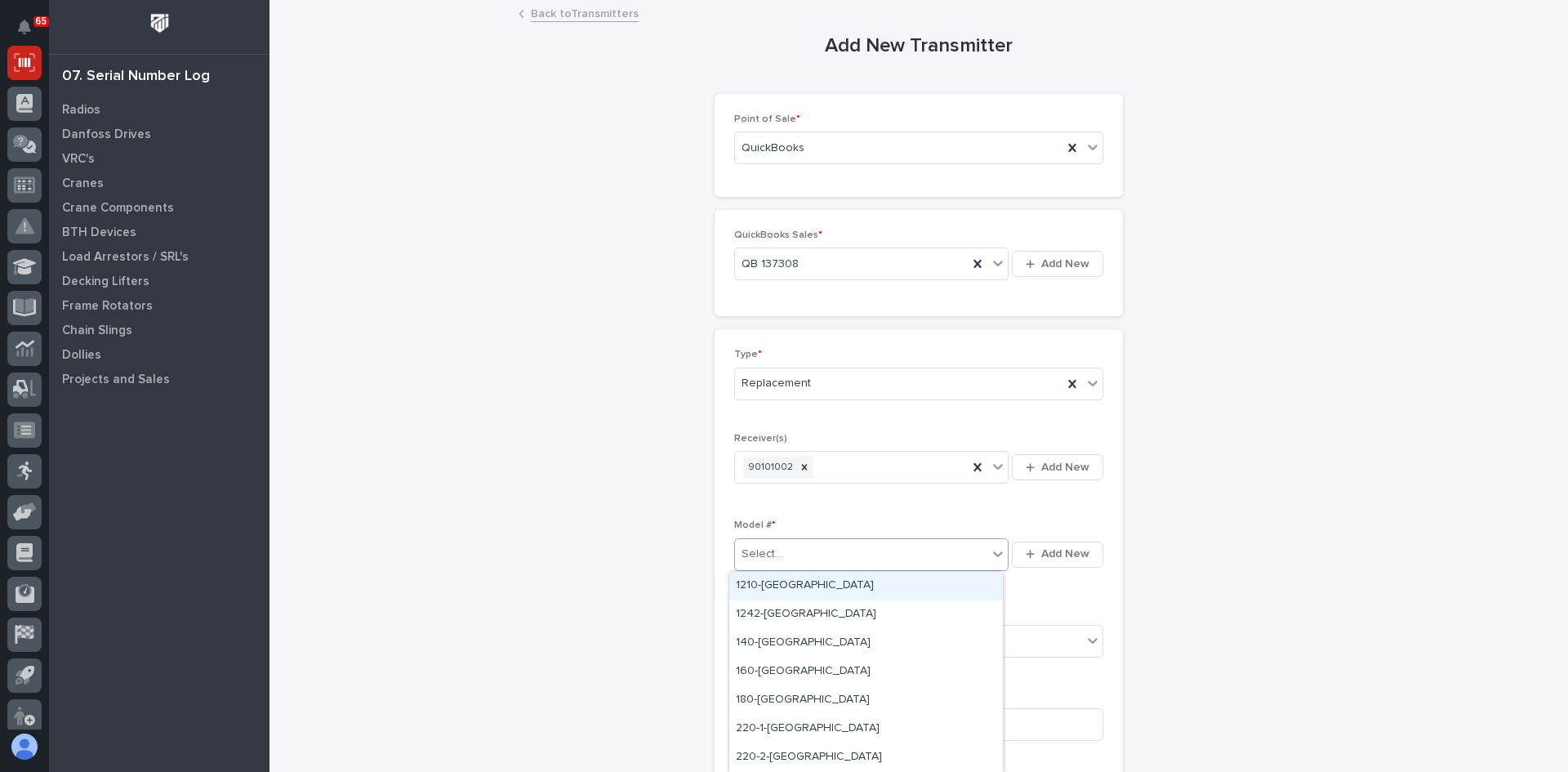
click at [795, 542] on div "Select..." at bounding box center [861, 554] width 252 height 27
type input "***"
click at [783, 585] on div "K200-Plus-[GEOGRAPHIC_DATA]" at bounding box center [866, 586] width 274 height 28
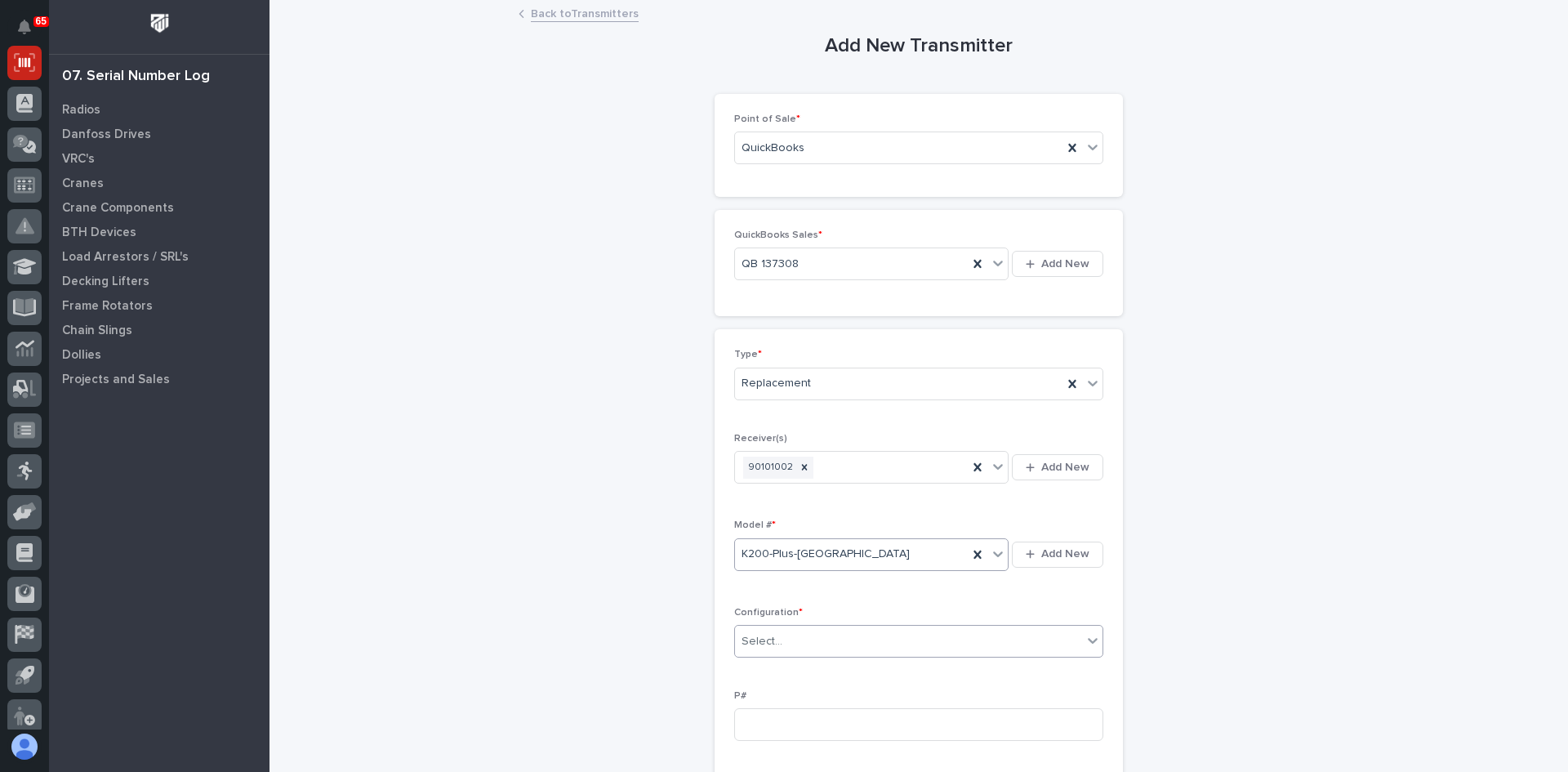
click at [801, 647] on div "Select..." at bounding box center [909, 642] width 348 height 27
click at [760, 670] on div "Standard" at bounding box center [913, 673] width 368 height 28
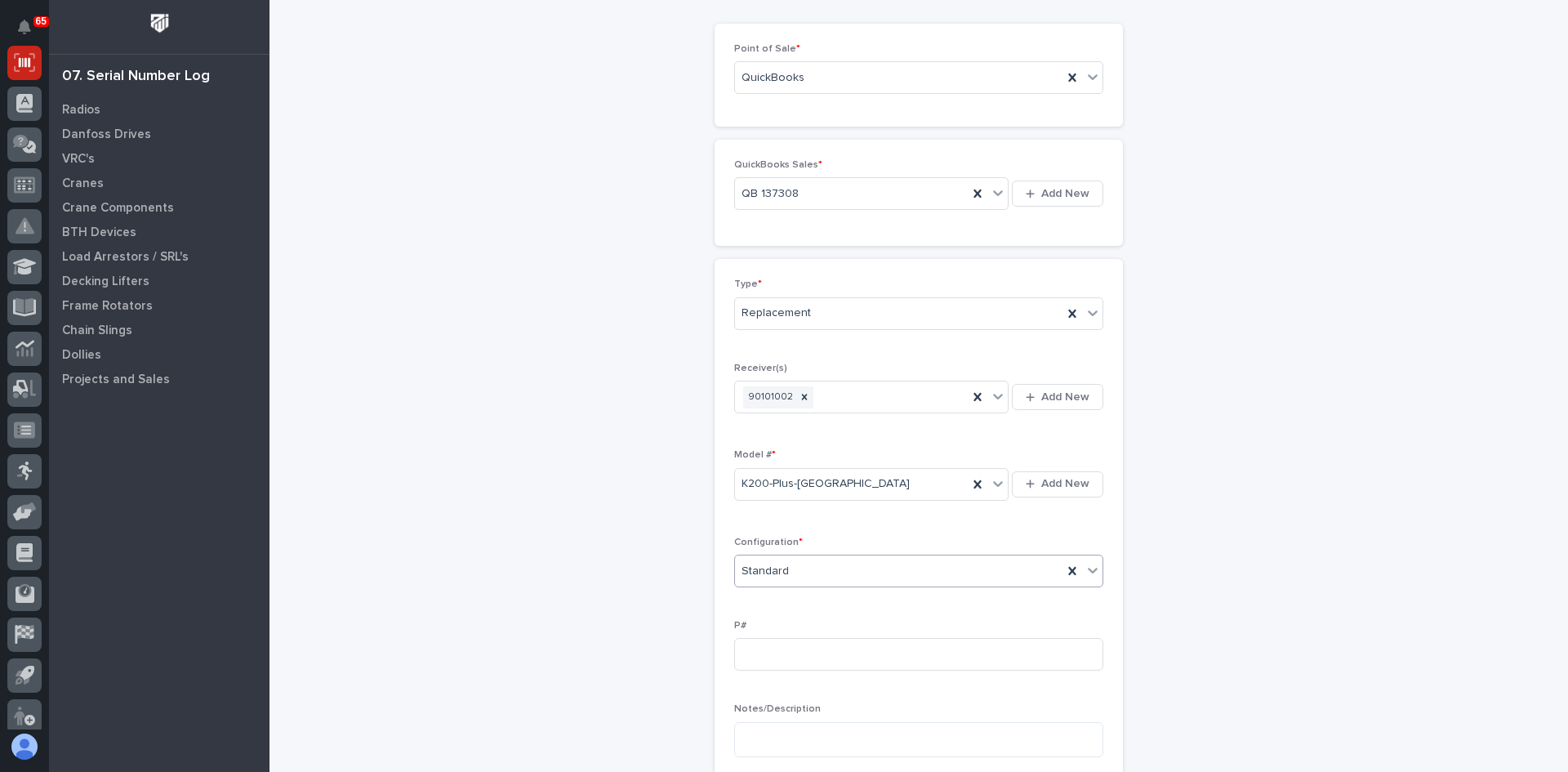
scroll to position [245, 0]
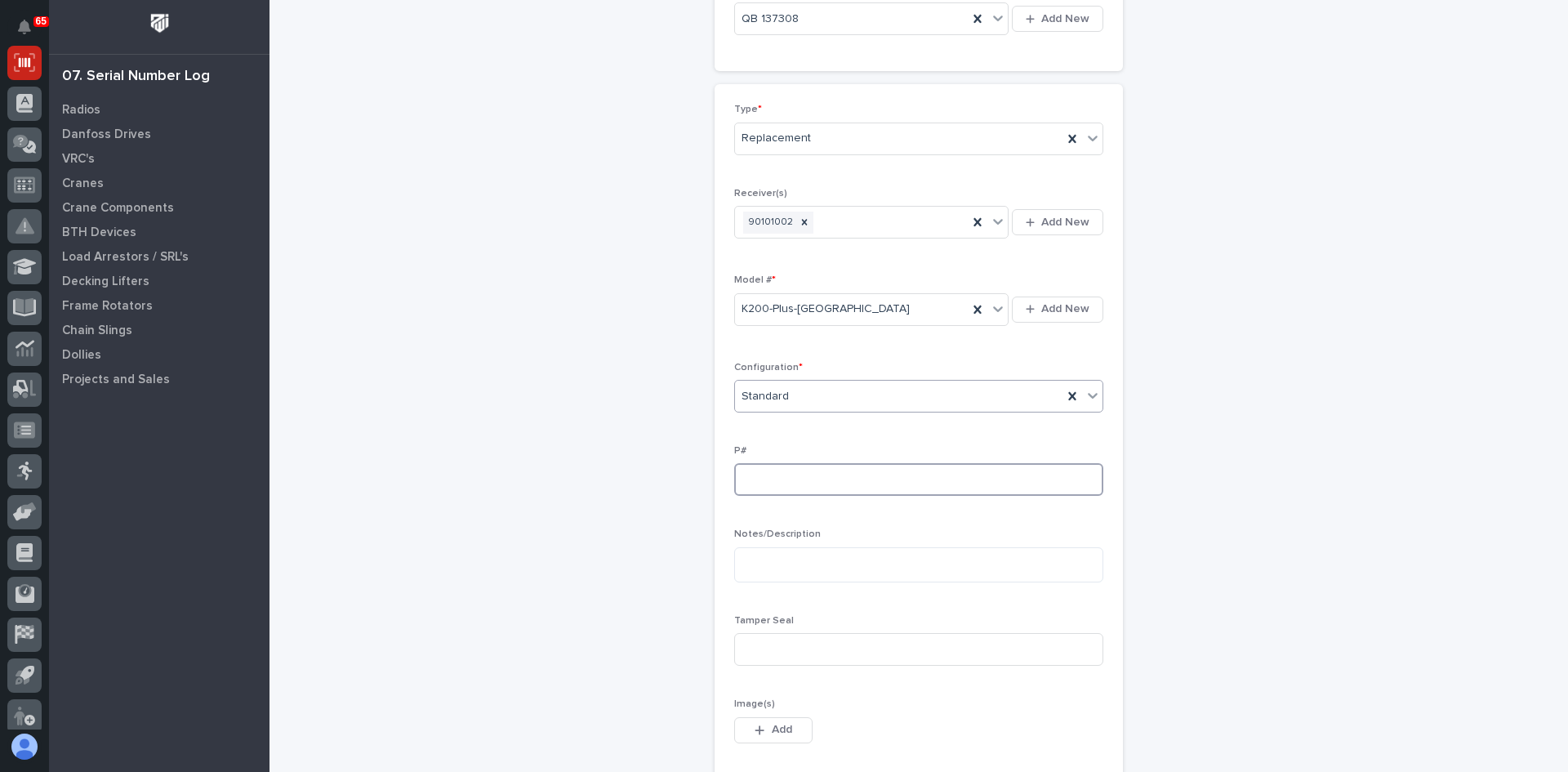
click at [747, 475] on input at bounding box center [919, 479] width 369 height 33
type input "PW1962-P"
click at [759, 653] on input at bounding box center [919, 649] width 369 height 33
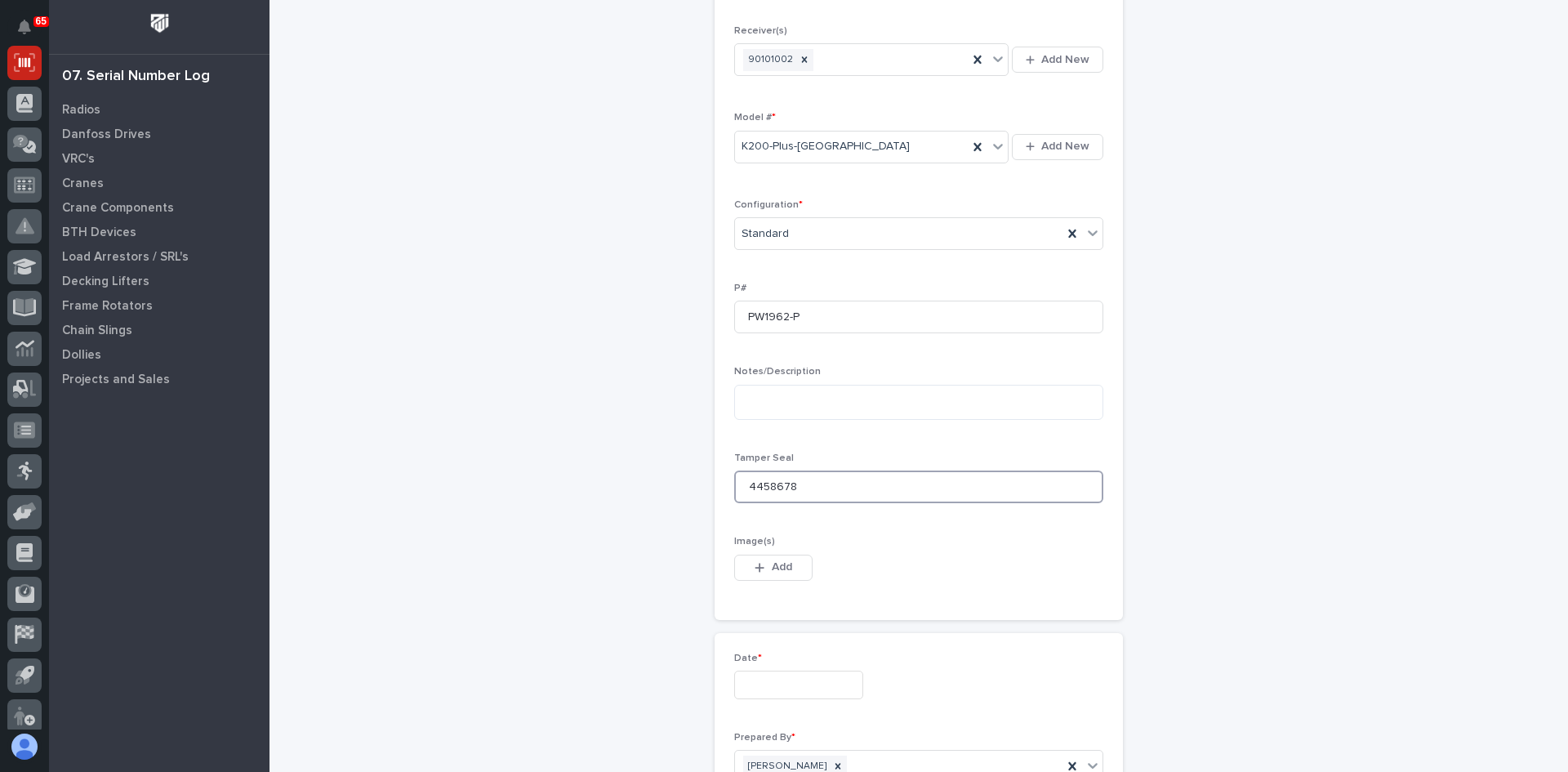
scroll to position [409, 0]
type input "4458678"
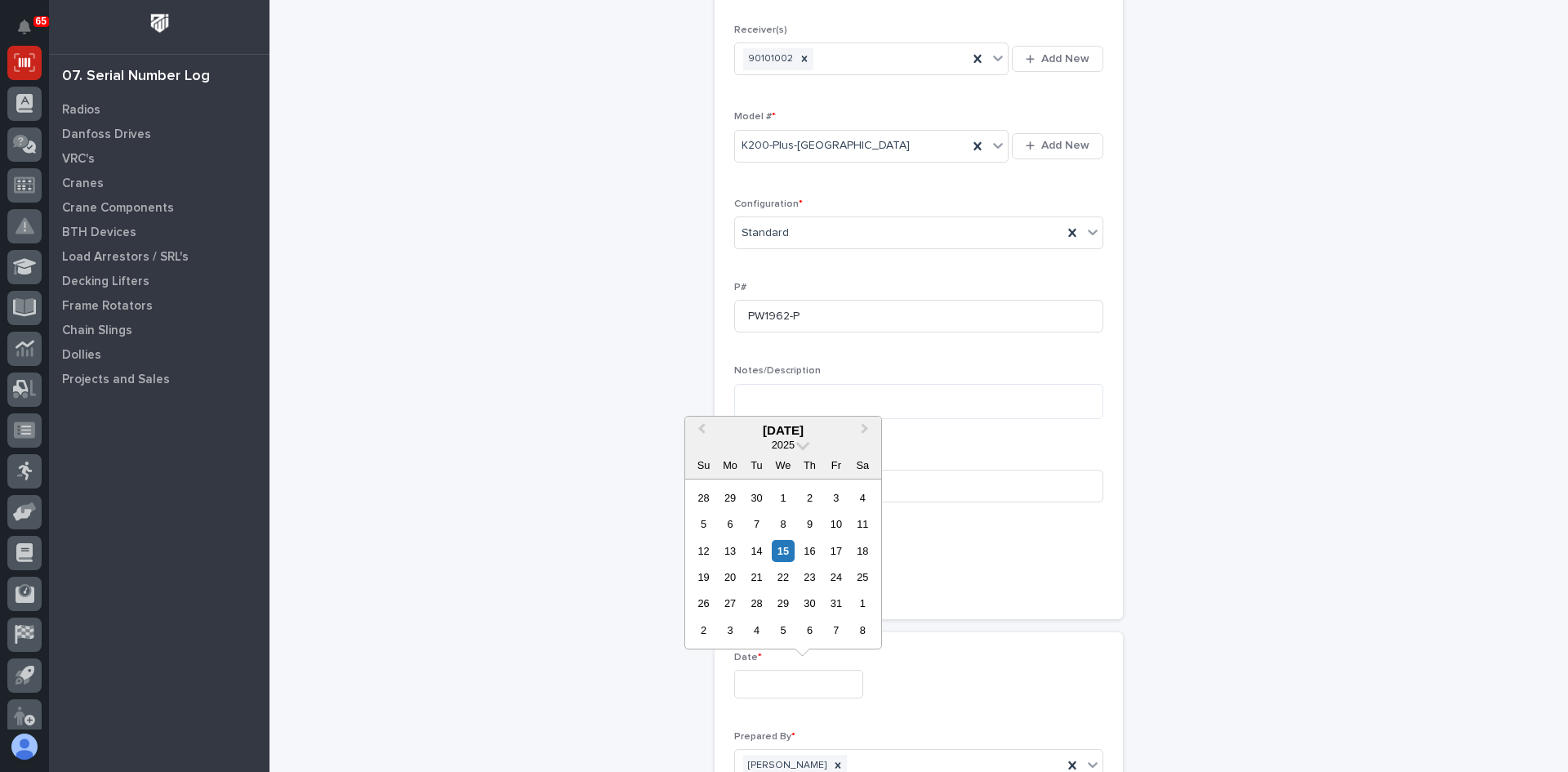
click at [779, 681] on input "text" at bounding box center [799, 684] width 129 height 28
click at [784, 549] on div "15" at bounding box center [783, 551] width 22 height 22
type input "**********"
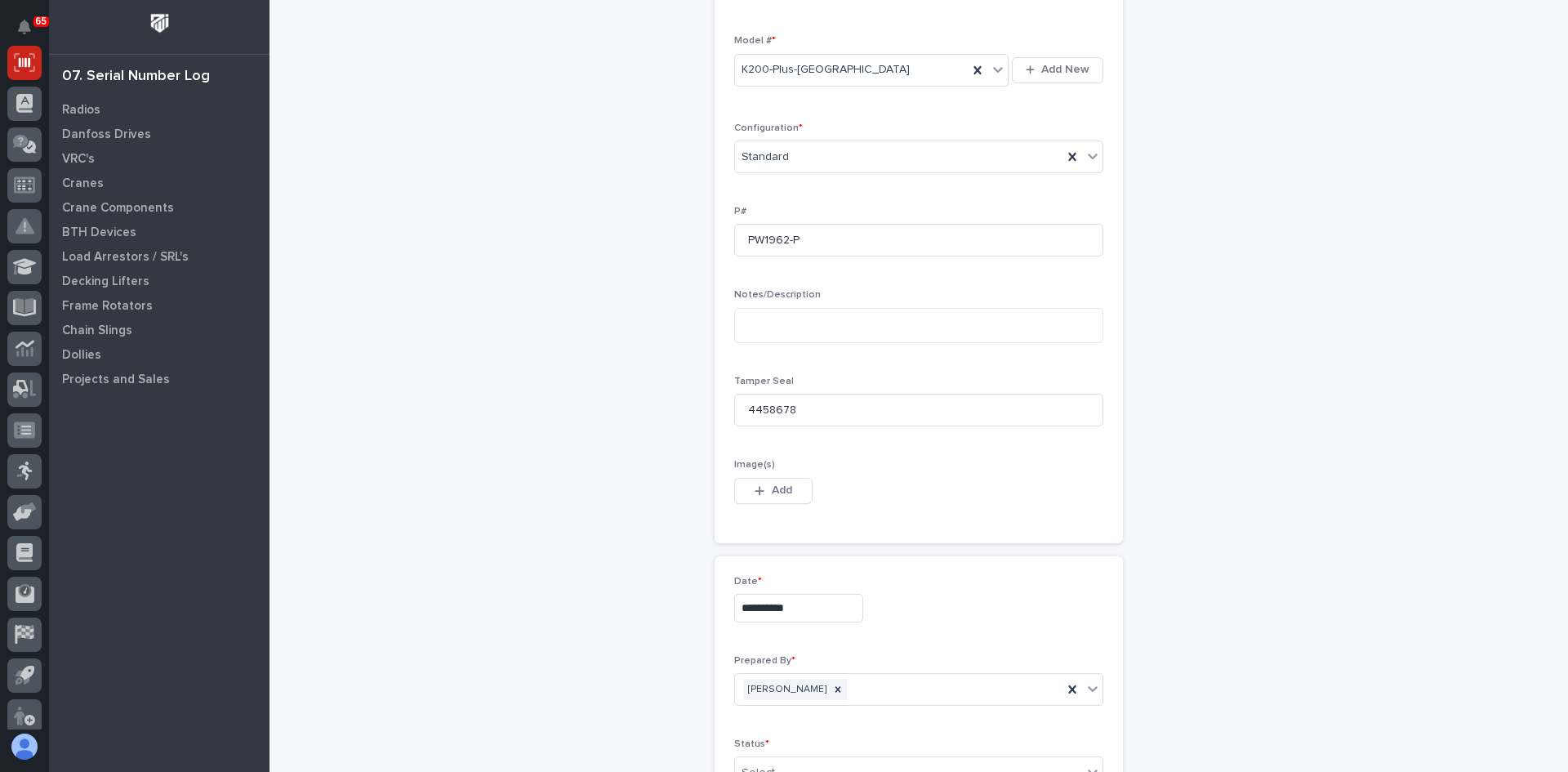
scroll to position [702, 0]
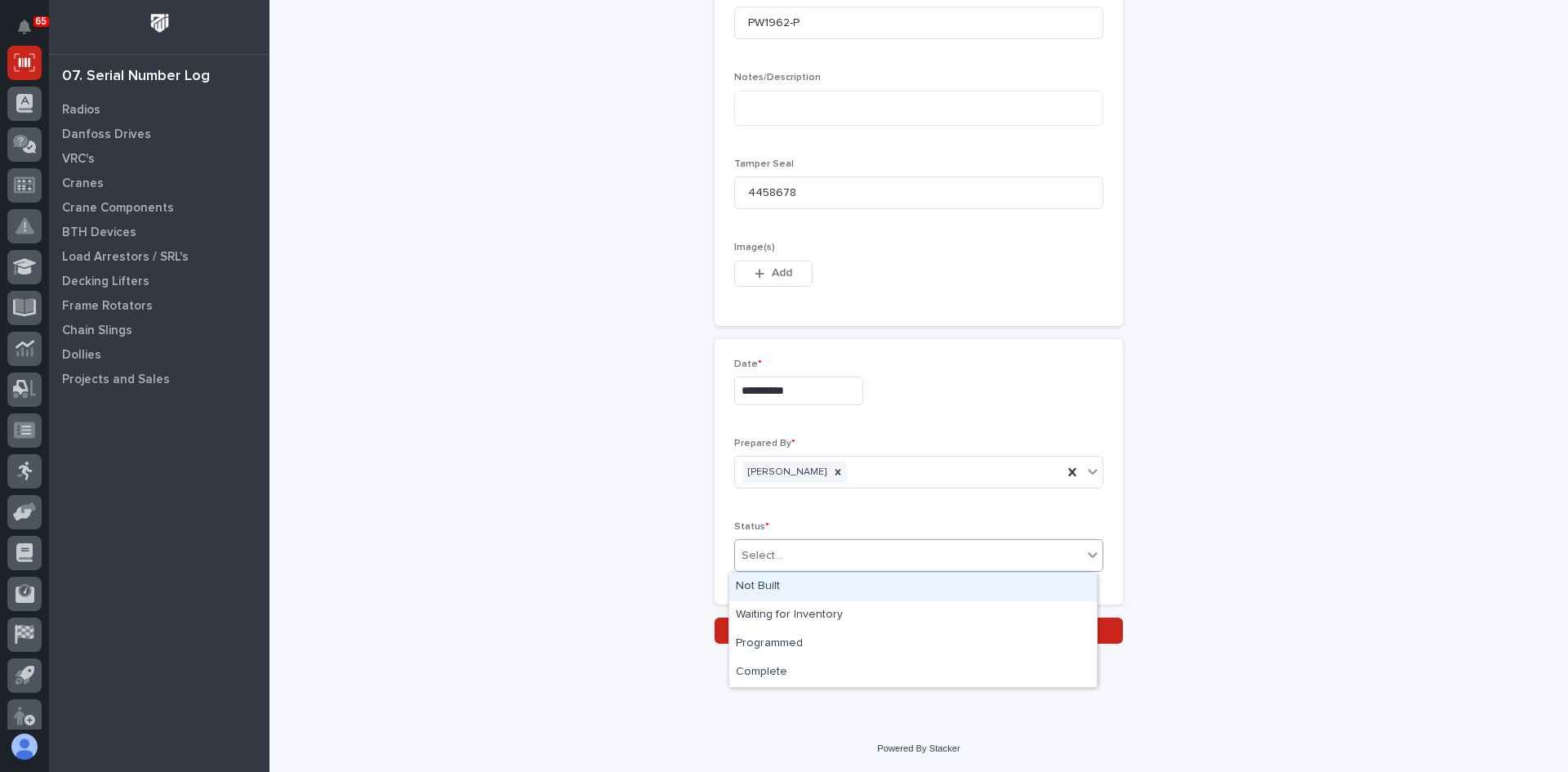
click at [777, 543] on div "Select..." at bounding box center [909, 556] width 348 height 27
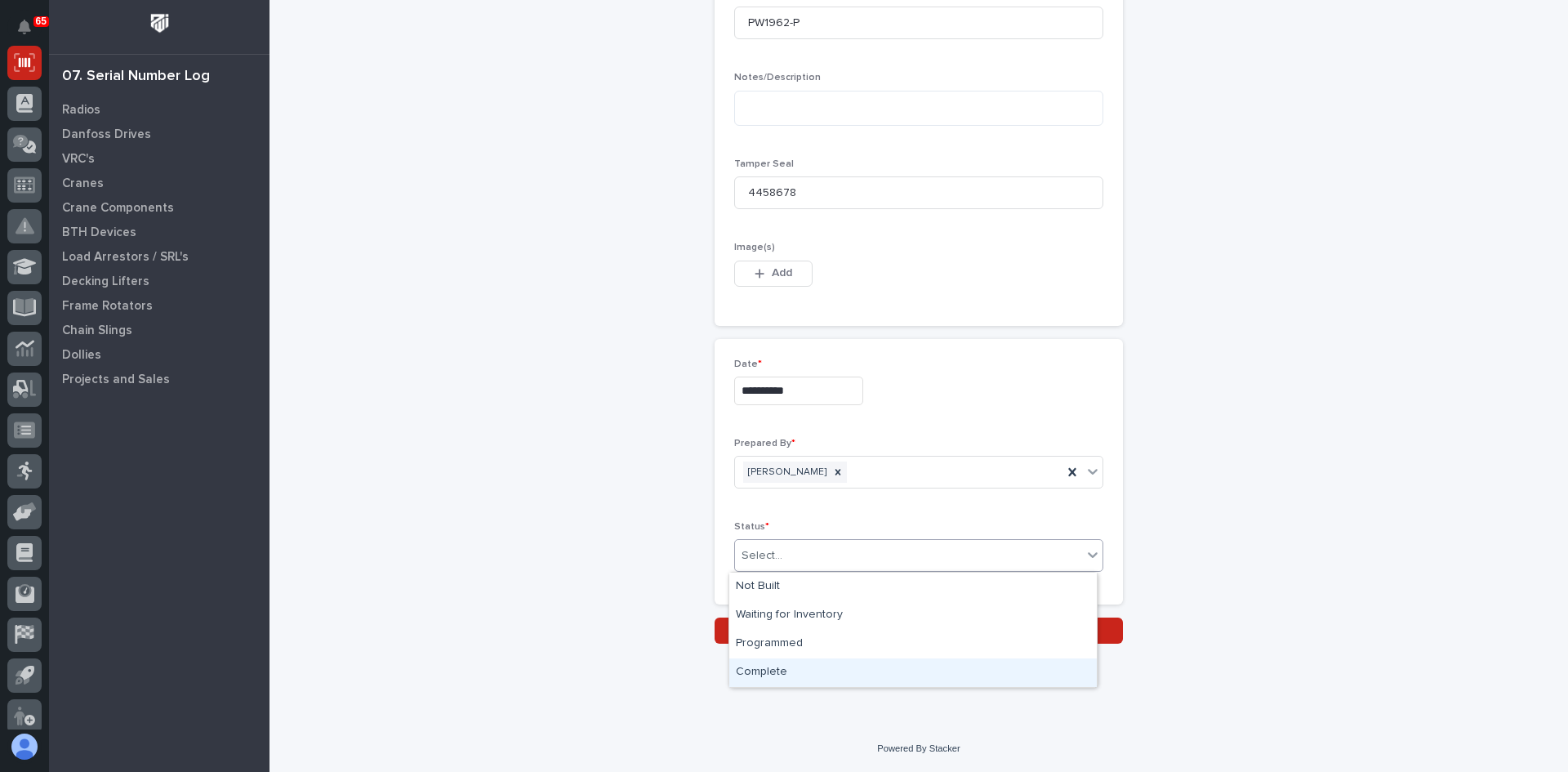
click at [784, 671] on div "Complete" at bounding box center [913, 673] width 368 height 28
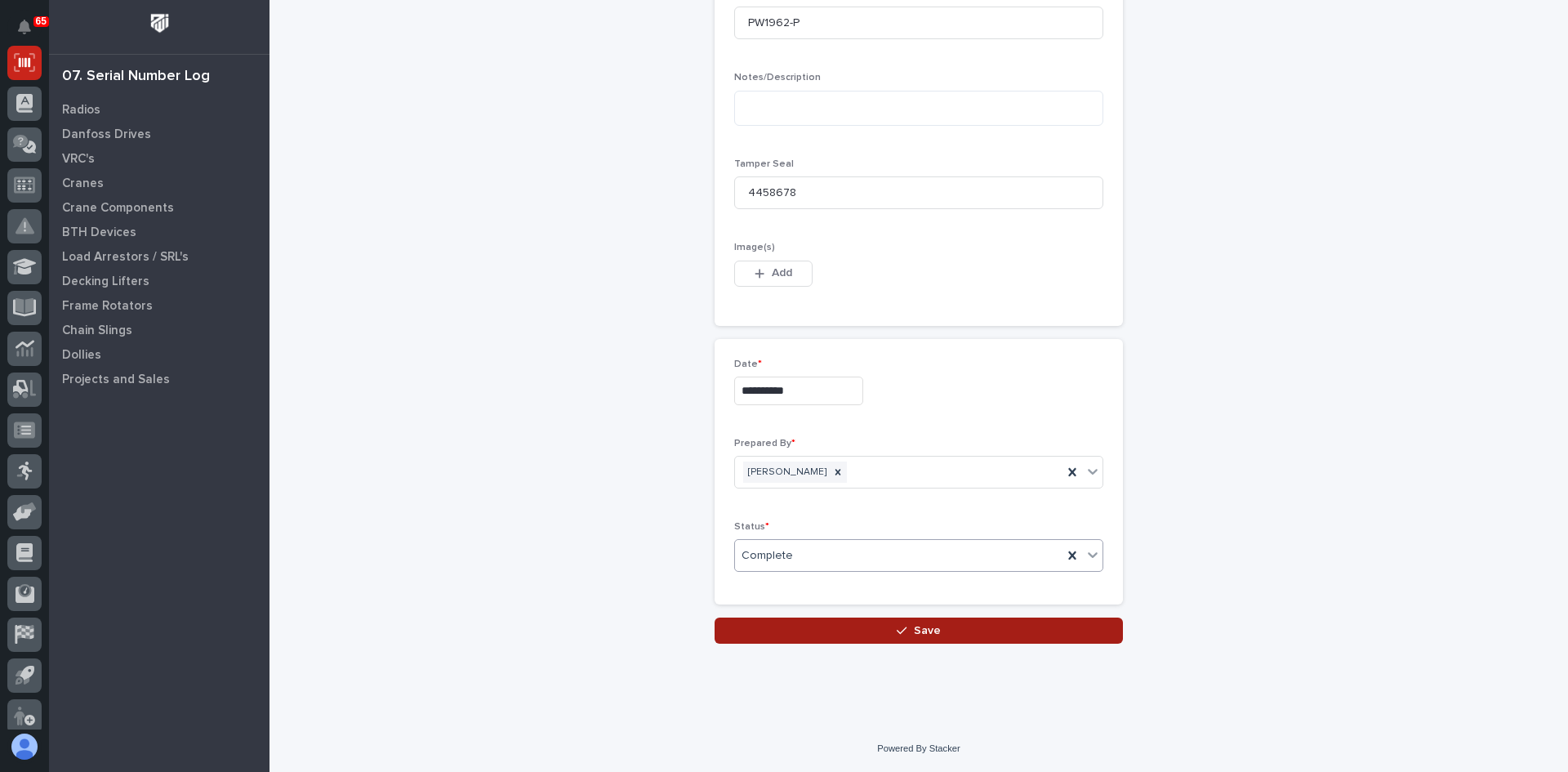
click at [921, 632] on span "Save" at bounding box center [927, 631] width 27 height 15
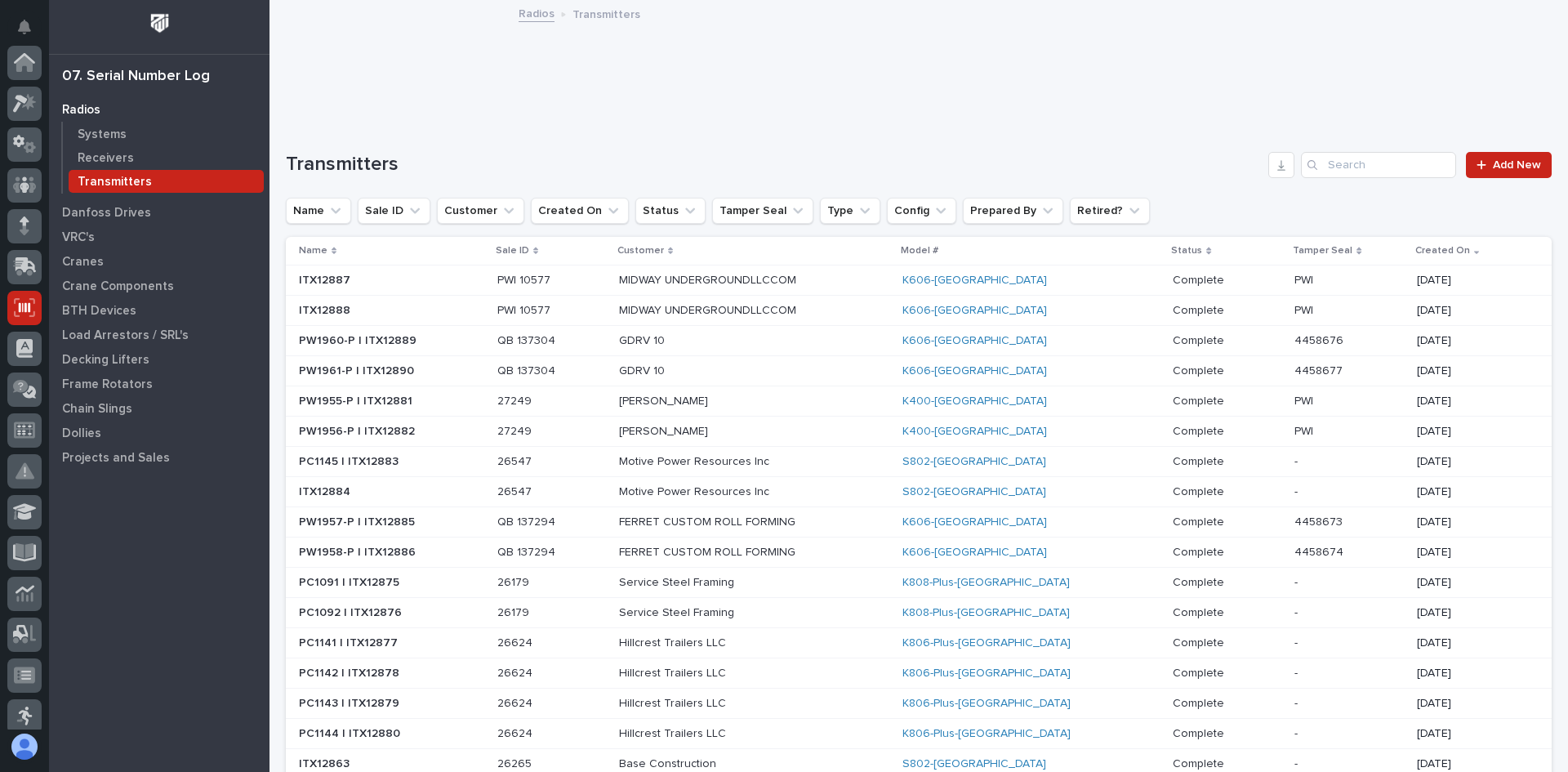
scroll to position [245, 0]
